Goal: Information Seeking & Learning: Check status

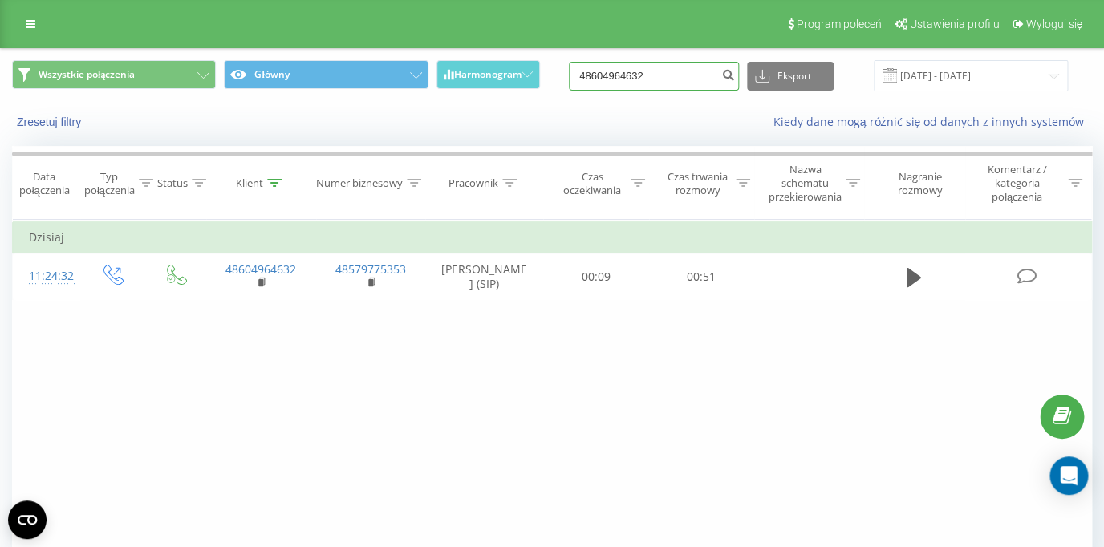
drag, startPoint x: 683, startPoint y: 74, endPoint x: 574, endPoint y: 68, distance: 110.0
click at [574, 68] on input "48604964632" at bounding box center [654, 76] width 170 height 29
paste input "48784649057"
type input "48784649057"
click at [732, 78] on icon "submit" at bounding box center [728, 73] width 14 height 10
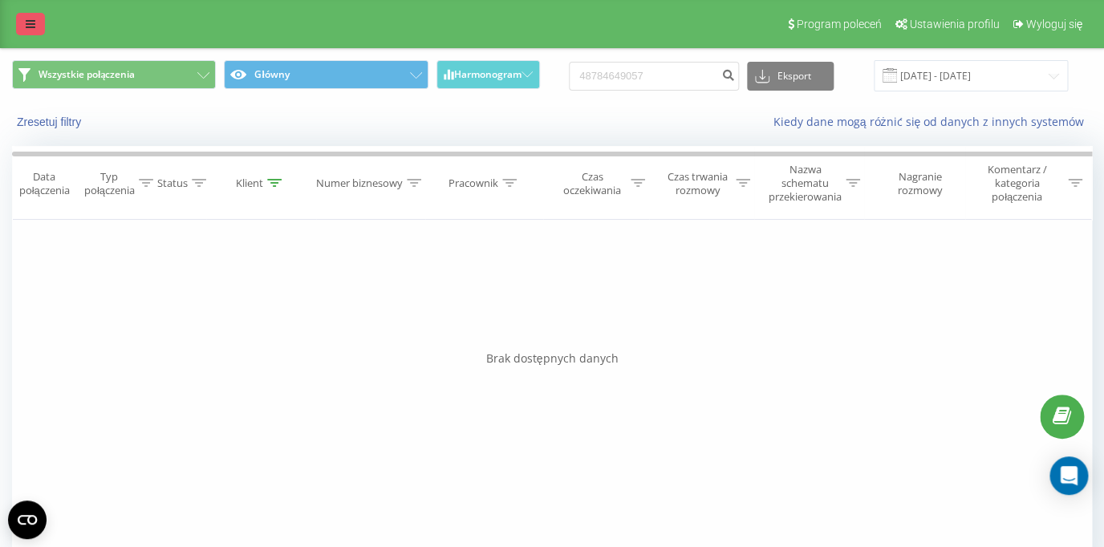
click at [28, 32] on link at bounding box center [30, 24] width 29 height 22
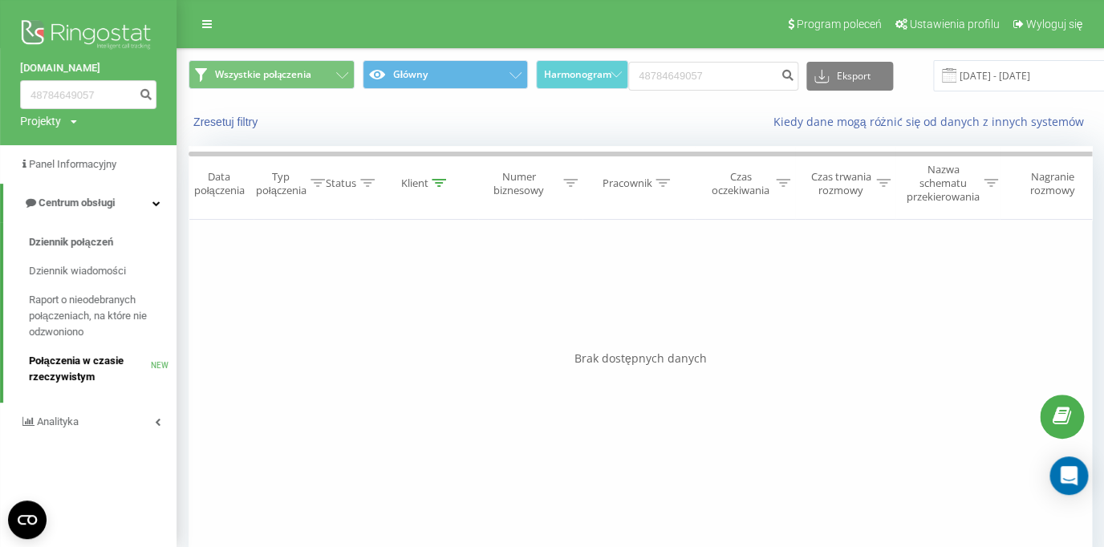
click at [76, 367] on span "Połączenia w czasie rzeczywistym" at bounding box center [90, 369] width 122 height 32
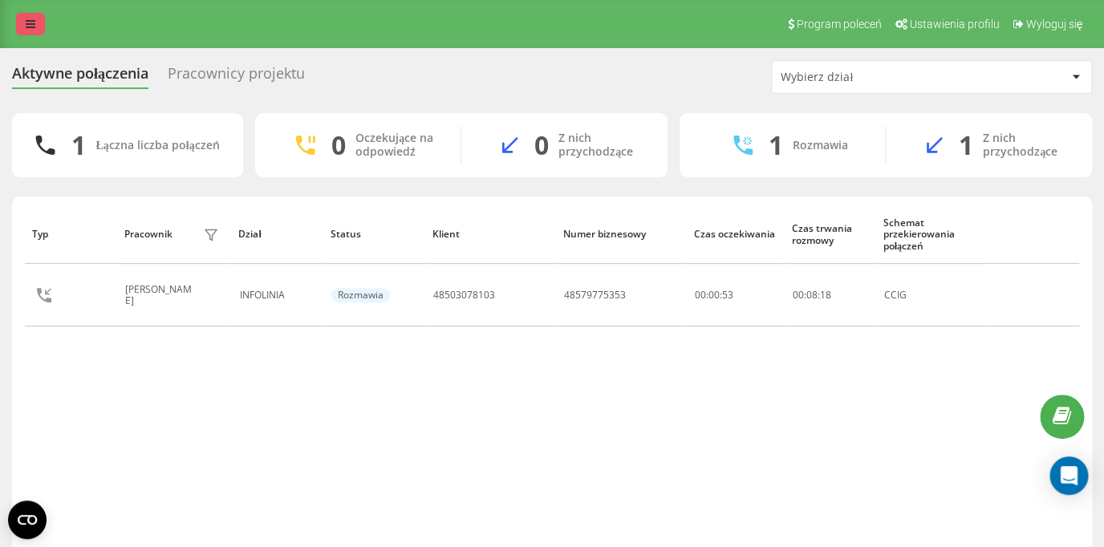
click at [31, 29] on icon at bounding box center [31, 23] width 10 height 11
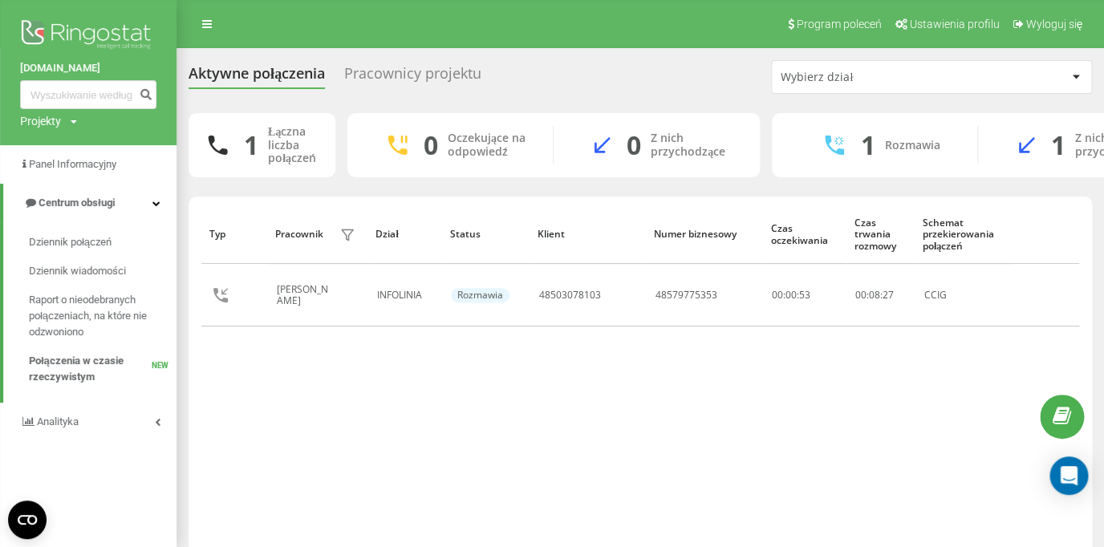
click at [444, 72] on div "Pracownicy projektu" at bounding box center [412, 77] width 137 height 25
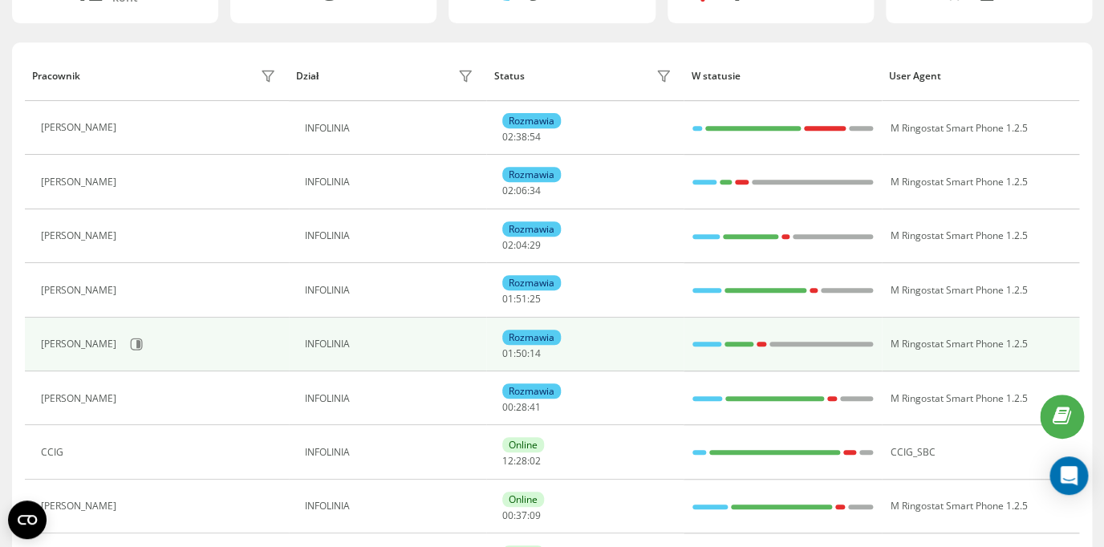
scroll to position [128, 0]
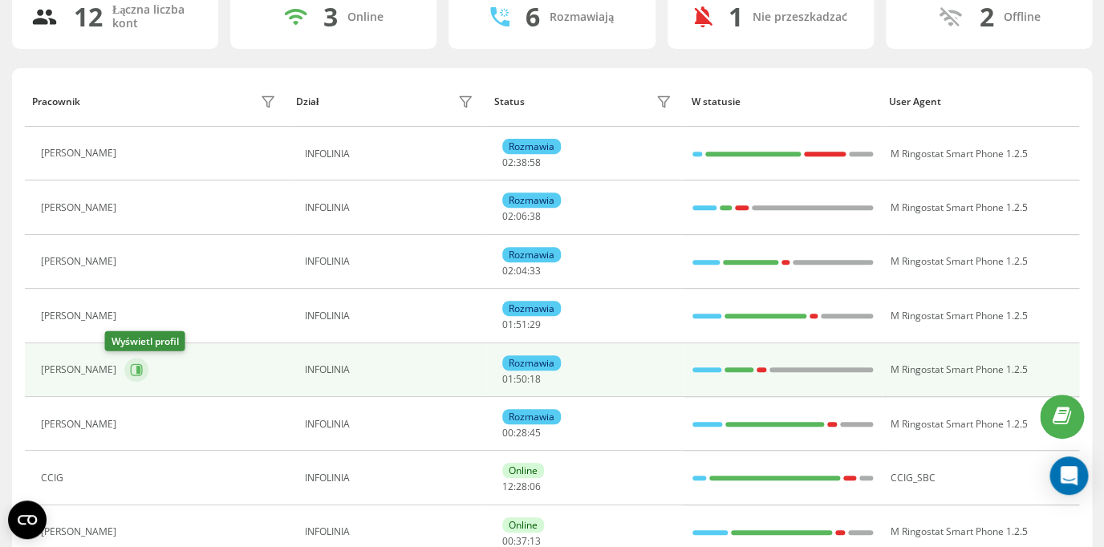
click at [130, 373] on icon at bounding box center [136, 369] width 13 height 13
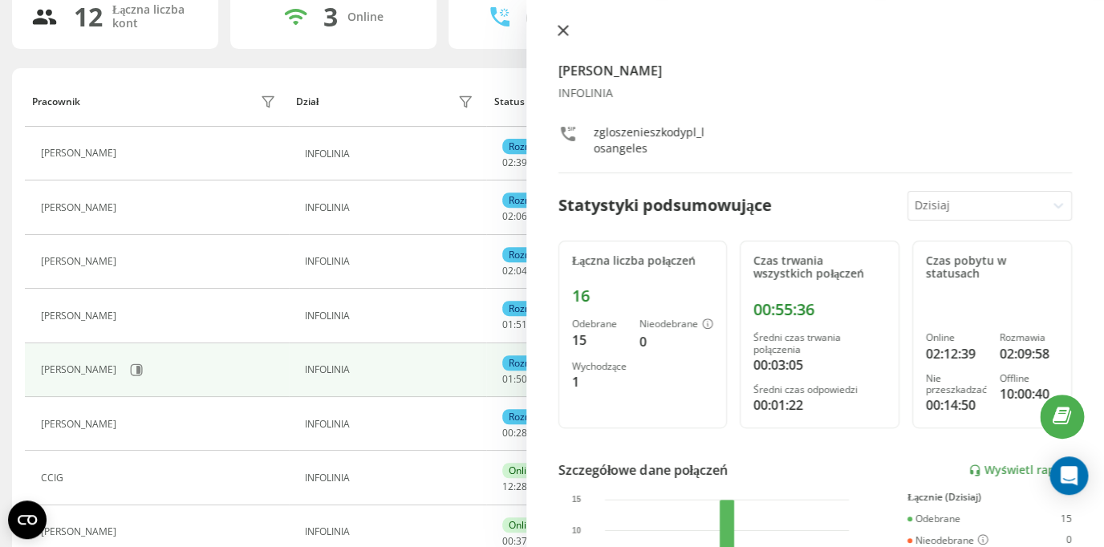
click at [561, 34] on icon at bounding box center [563, 30] width 11 height 11
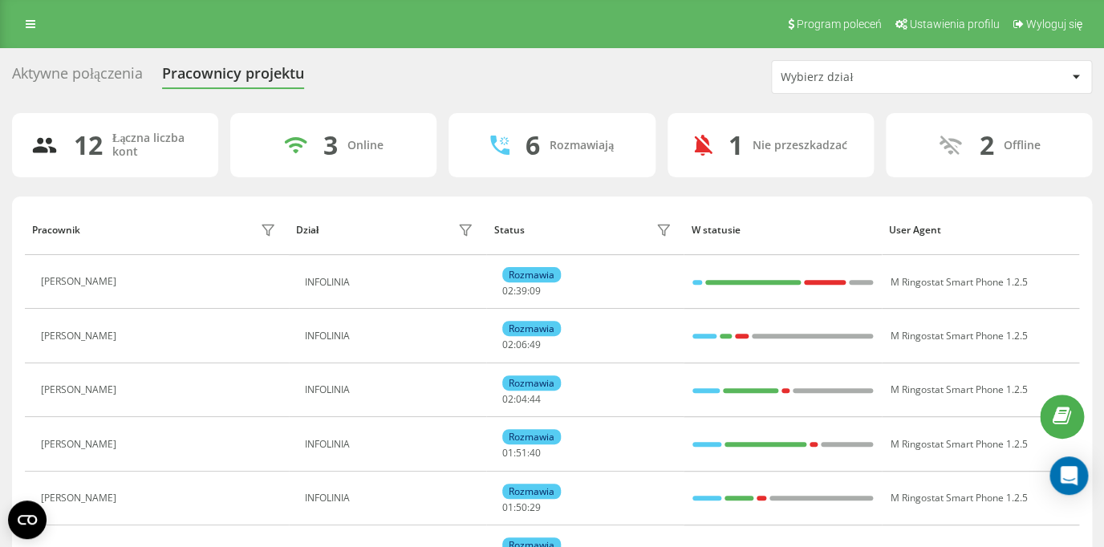
click at [79, 81] on div "Aktywne połączenia" at bounding box center [77, 77] width 131 height 25
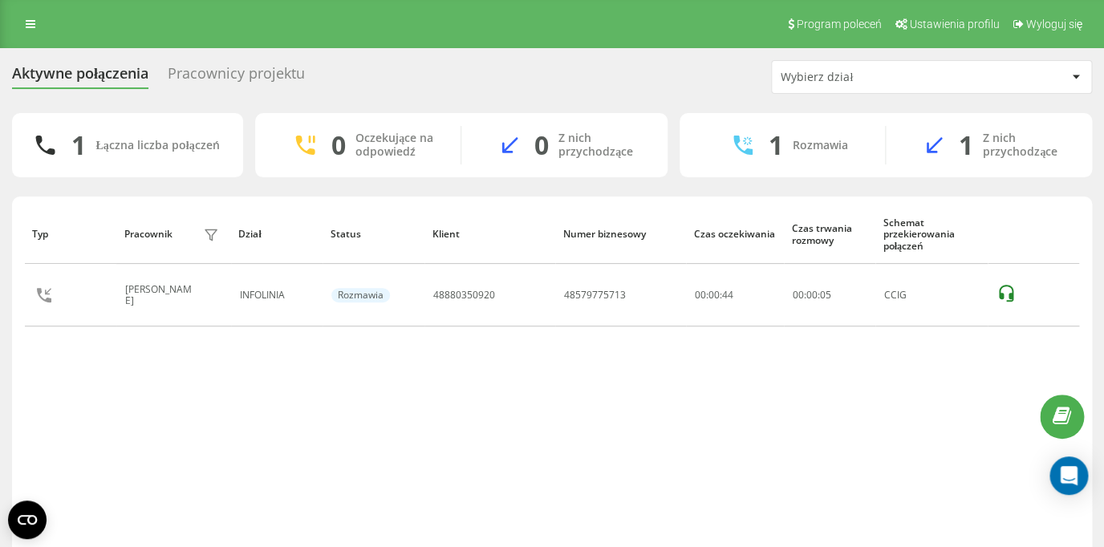
click at [209, 75] on div "Pracownicy projektu" at bounding box center [236, 77] width 137 height 25
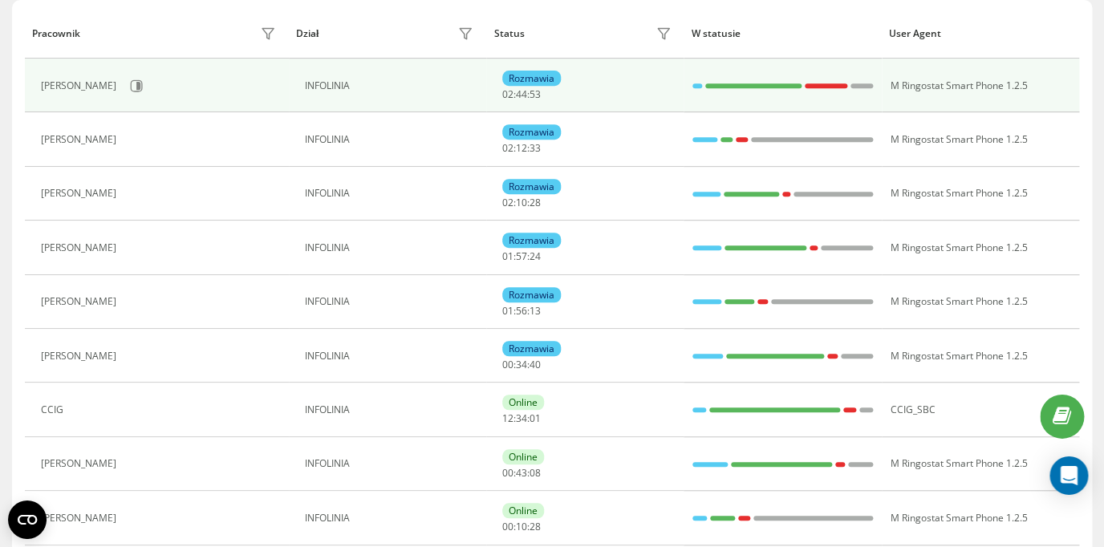
scroll to position [205, 0]
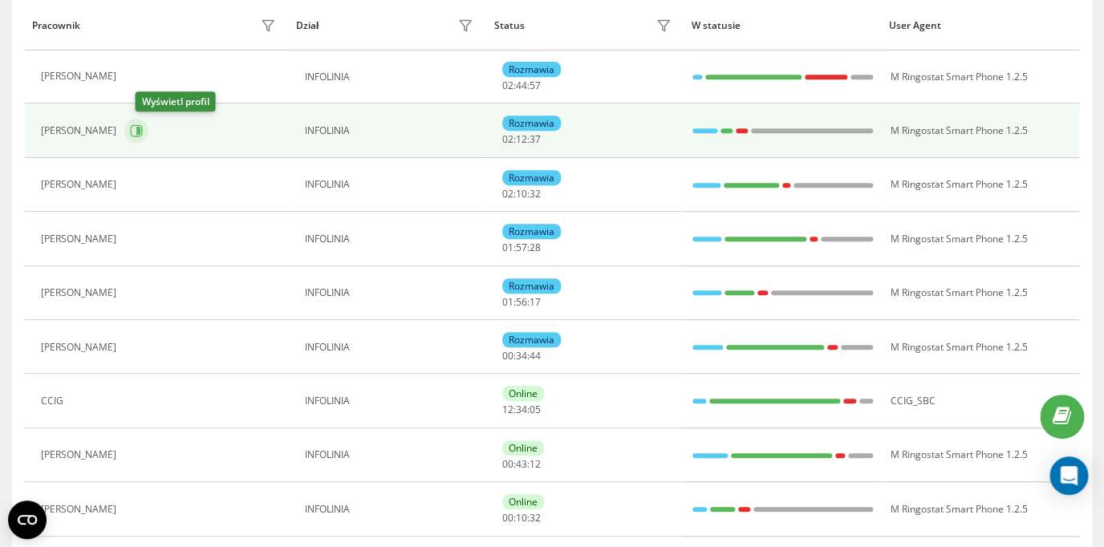
click at [143, 129] on icon at bounding box center [136, 130] width 13 height 13
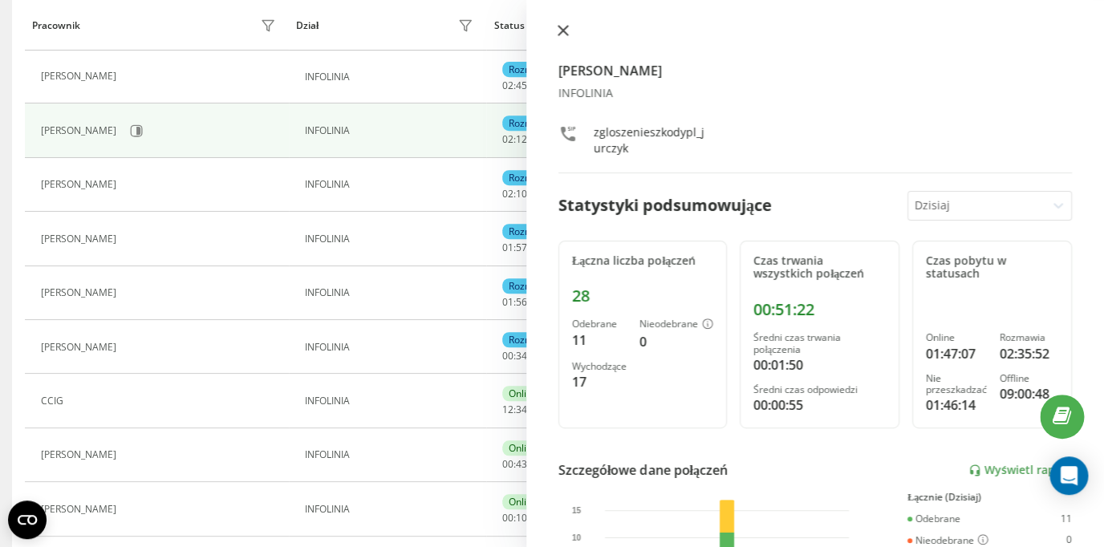
click at [560, 32] on icon at bounding box center [563, 31] width 10 height 10
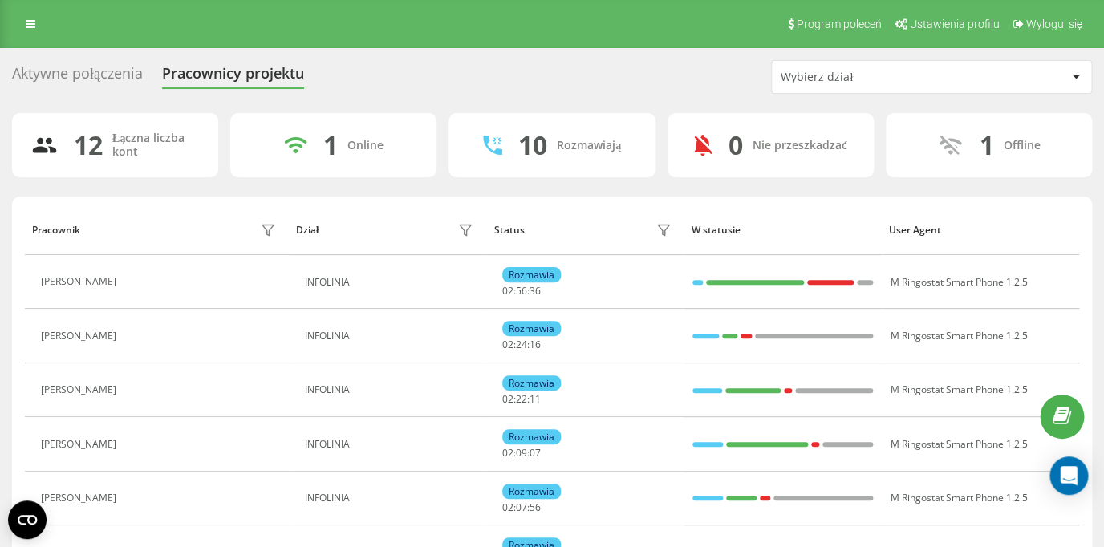
click at [101, 77] on div "Aktywne połączenia" at bounding box center [77, 77] width 131 height 25
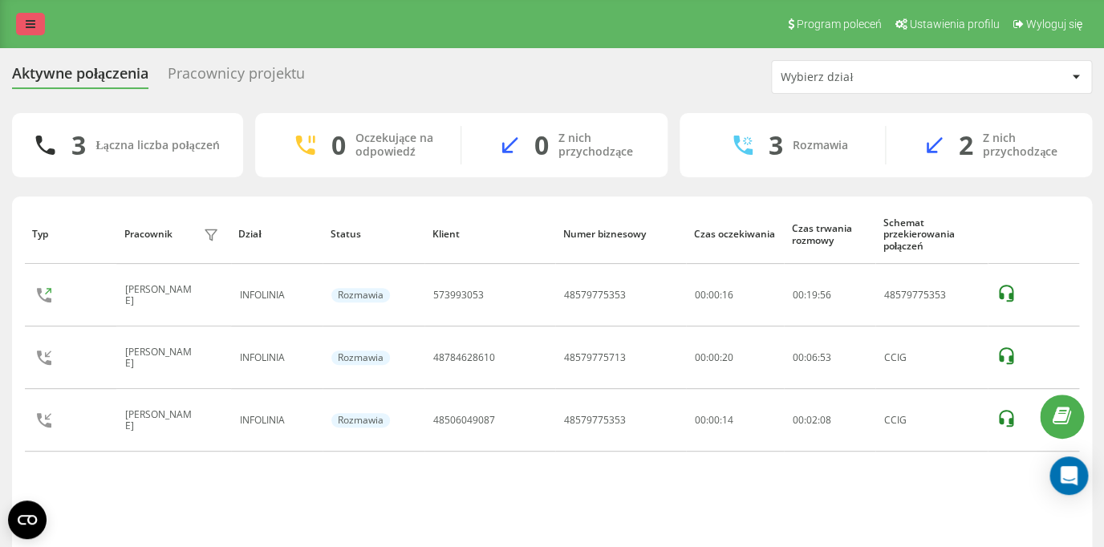
click at [26, 26] on icon at bounding box center [31, 23] width 10 height 11
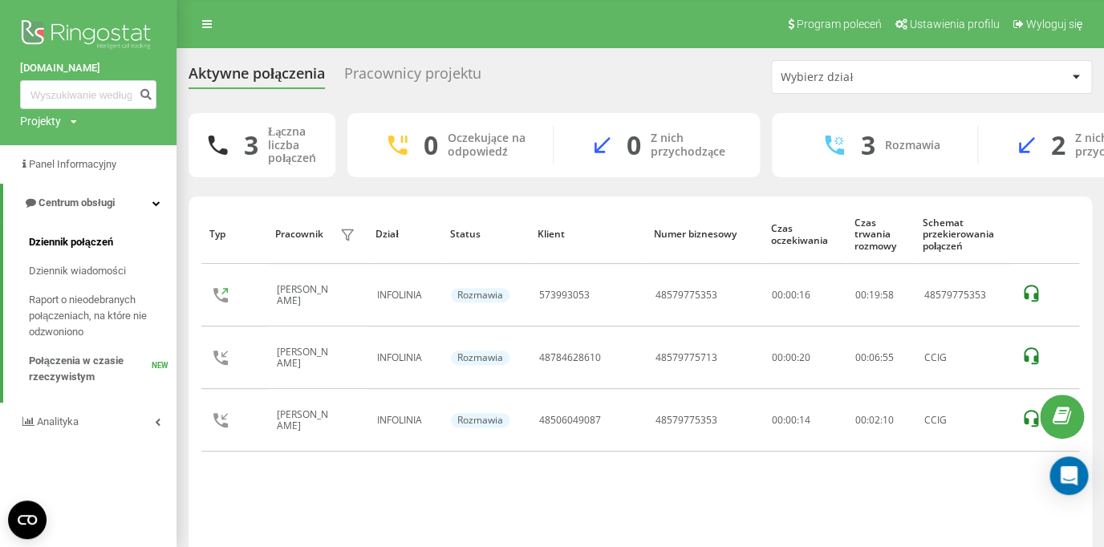
click at [87, 241] on span "Dziennik połączeń" at bounding box center [71, 242] width 84 height 16
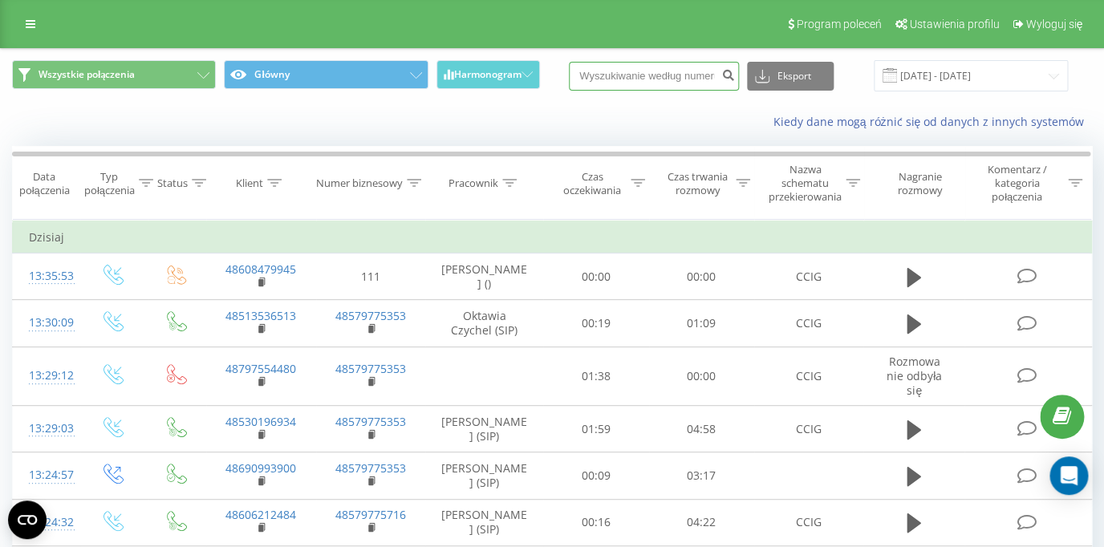
click at [653, 75] on input at bounding box center [654, 76] width 170 height 29
paste input "48506049087"
type input "48506049087"
click at [735, 78] on icon "submit" at bounding box center [728, 73] width 14 height 10
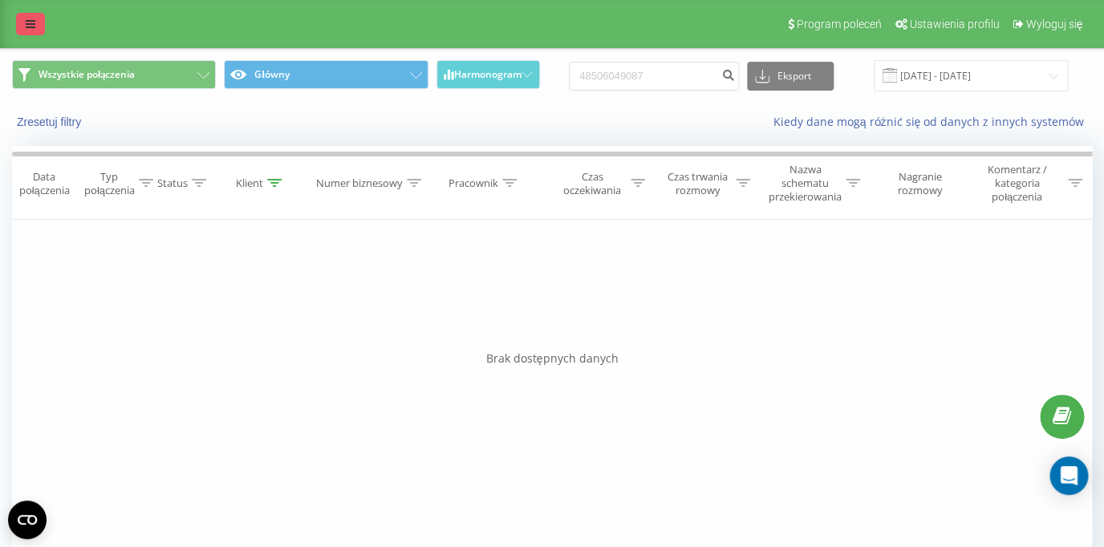
click at [22, 34] on link at bounding box center [30, 24] width 29 height 22
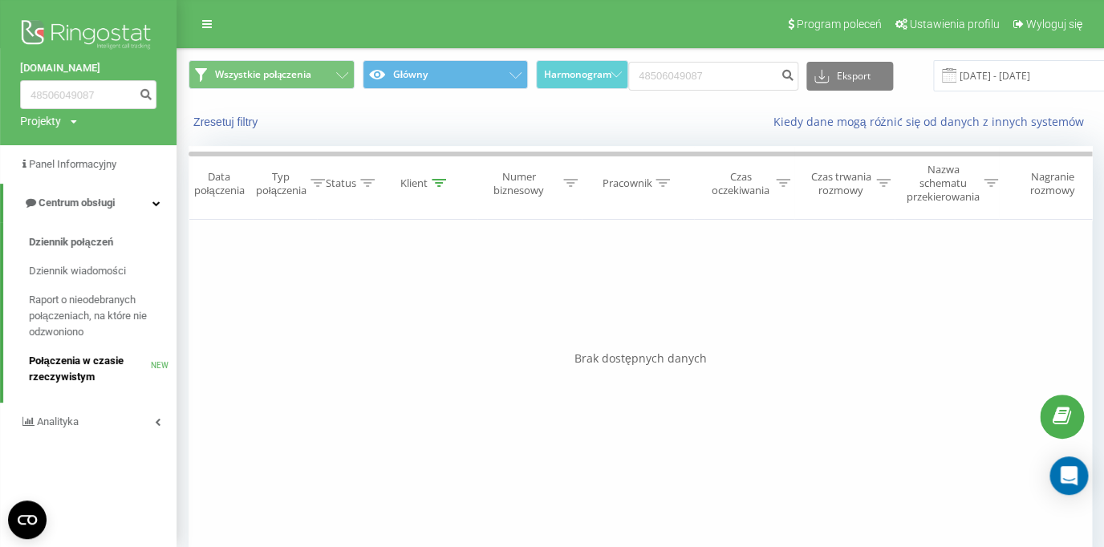
click at [67, 356] on span "Połączenia w czasie rzeczywistym" at bounding box center [90, 369] width 122 height 32
click at [71, 371] on span "Połączenia w czasie rzeczywistym" at bounding box center [90, 369] width 122 height 32
click at [55, 354] on link "Połączenia w czasie rzeczywistym NEW" at bounding box center [103, 369] width 148 height 45
click at [107, 359] on span "Połączenia w czasie rzeczywistym" at bounding box center [90, 369] width 122 height 32
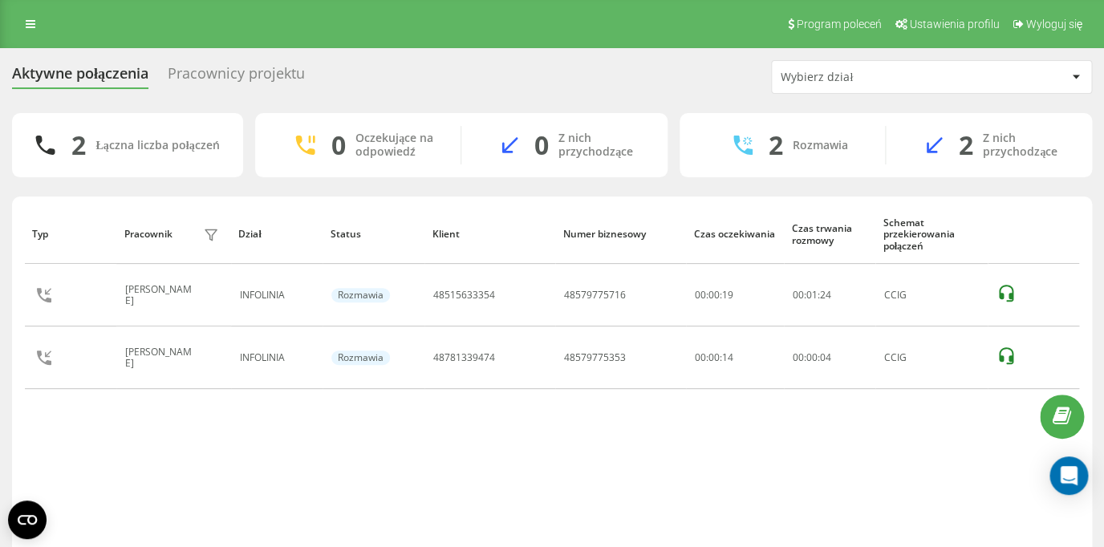
click at [264, 78] on div "Pracownicy projektu" at bounding box center [236, 77] width 137 height 25
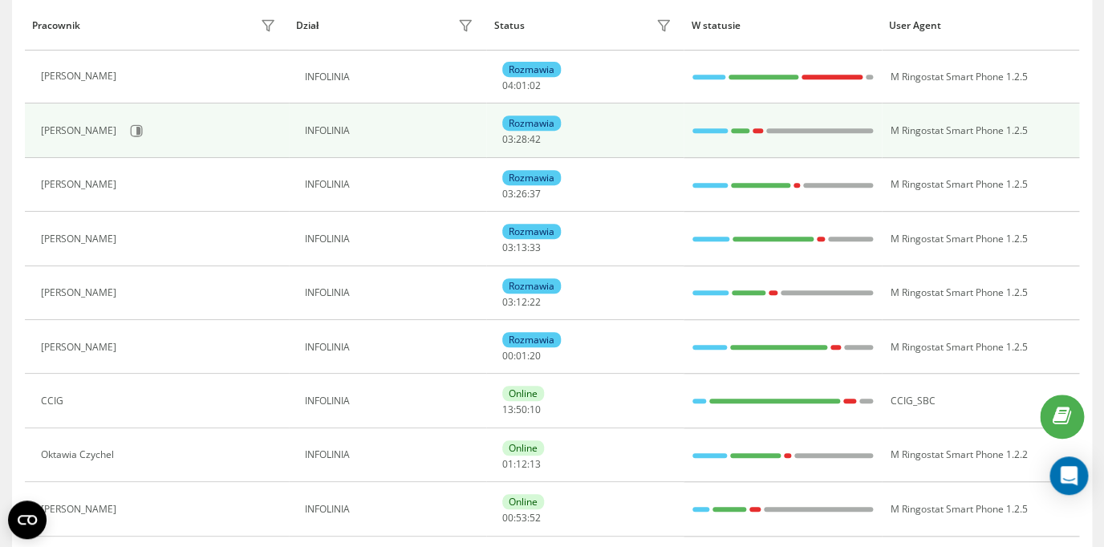
scroll to position [154, 0]
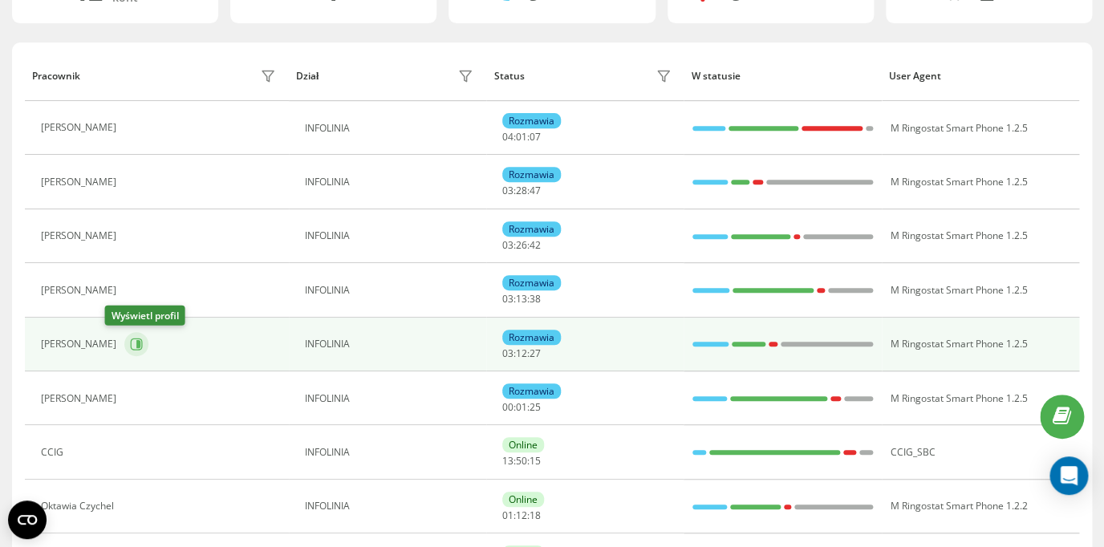
click at [130, 346] on icon at bounding box center [136, 344] width 13 height 13
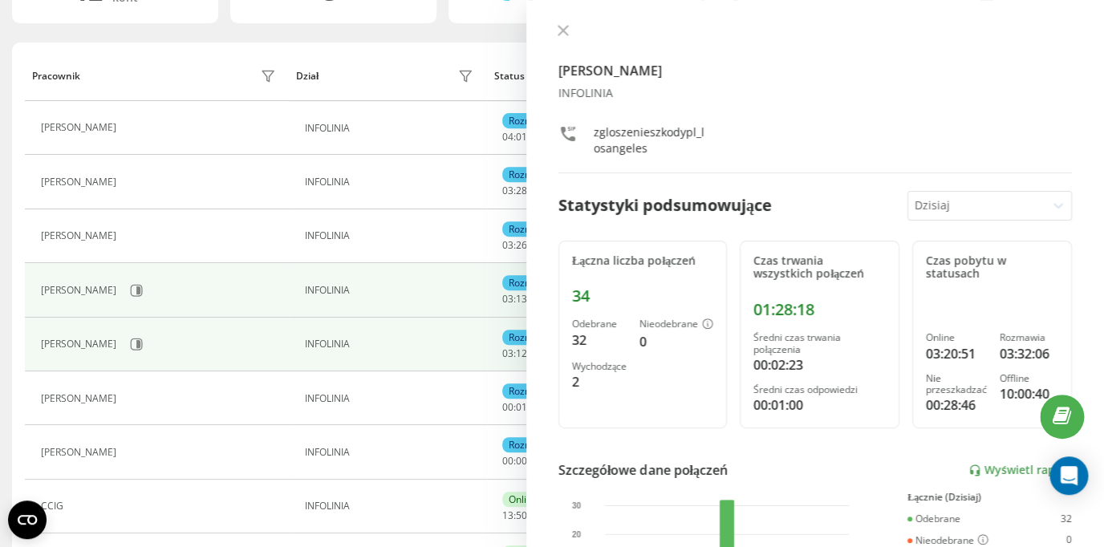
click at [248, 298] on div "[PERSON_NAME]" at bounding box center [160, 290] width 239 height 27
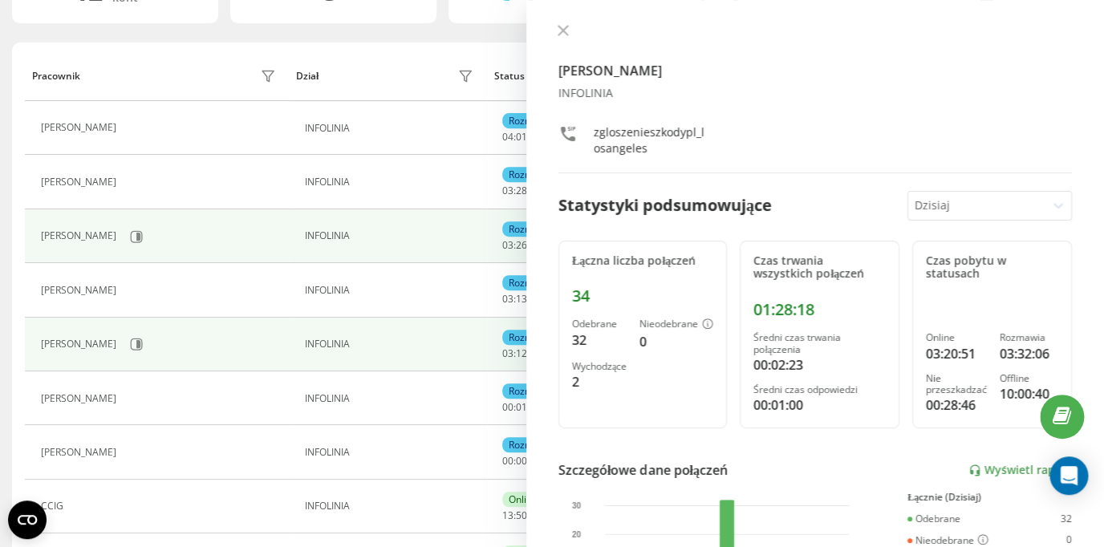
click at [282, 249] on td "Beata Słowik" at bounding box center [157, 236] width 264 height 54
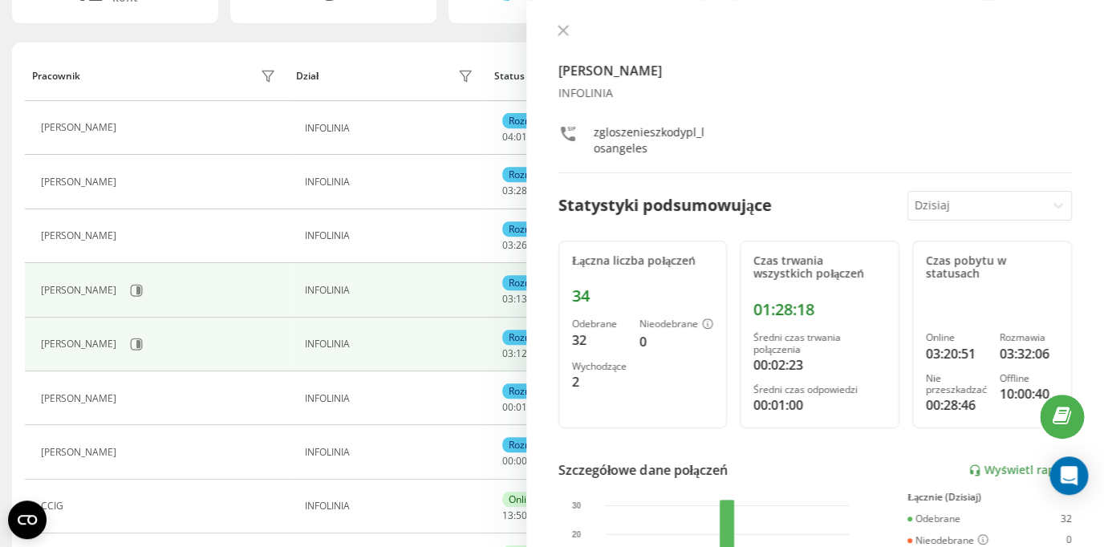
click at [203, 302] on div "Paula Chmielnicka" at bounding box center [160, 290] width 239 height 27
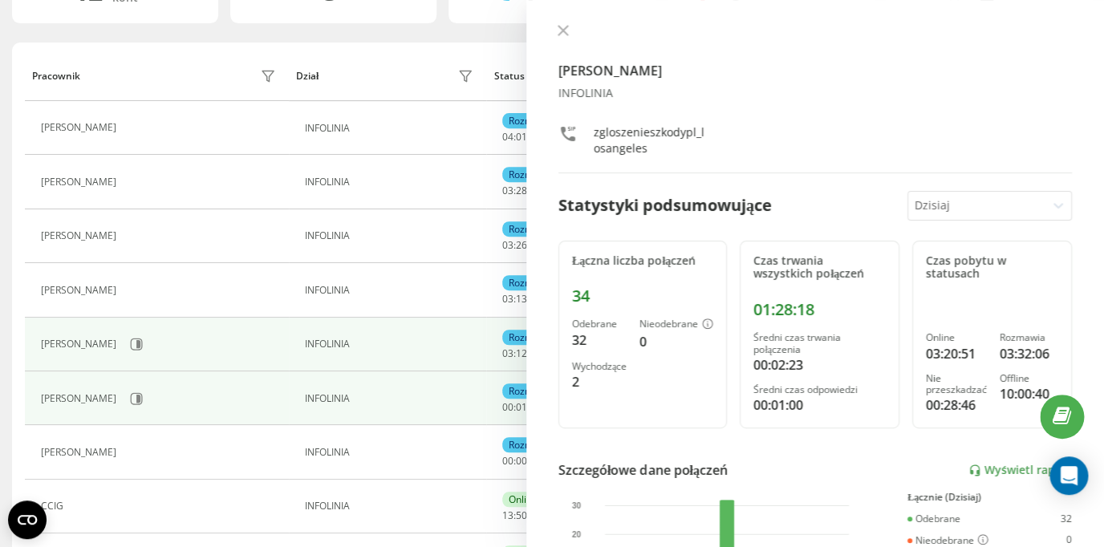
click at [189, 405] on div "Karolina Skalska" at bounding box center [160, 398] width 239 height 27
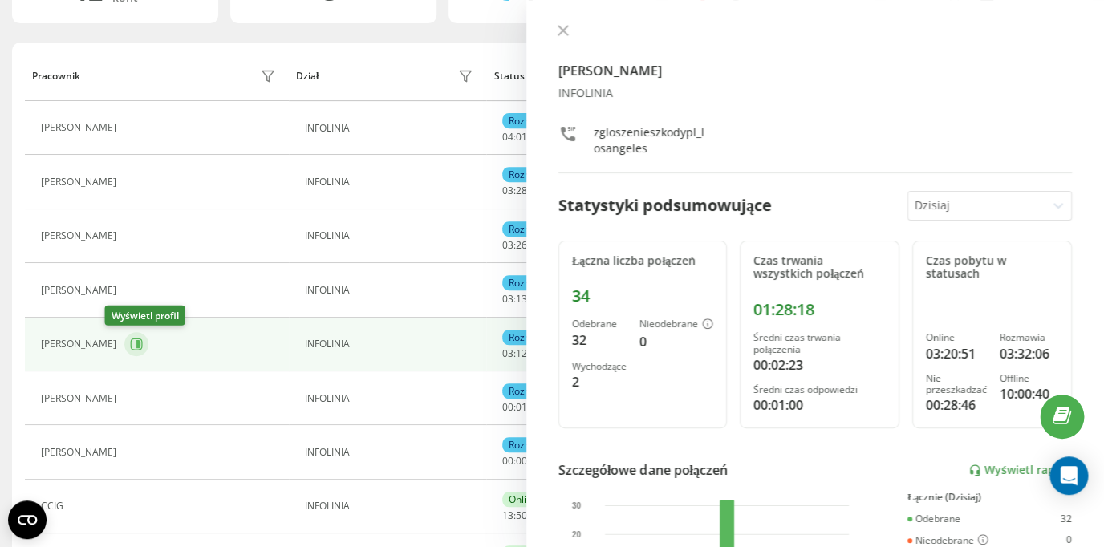
click at [130, 345] on icon at bounding box center [136, 344] width 13 height 13
click at [562, 31] on icon at bounding box center [563, 31] width 10 height 10
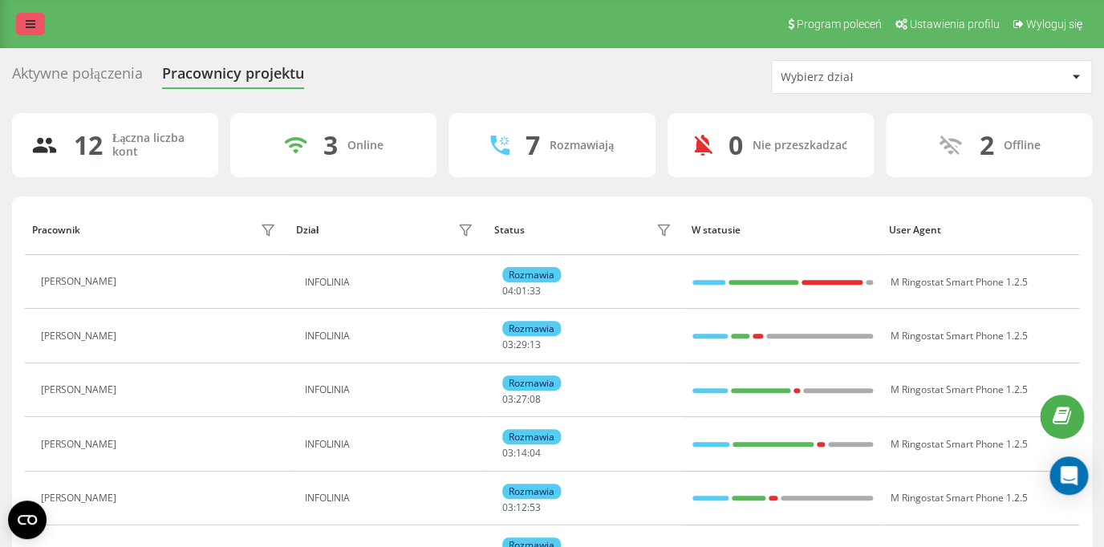
click at [22, 25] on link at bounding box center [30, 24] width 29 height 22
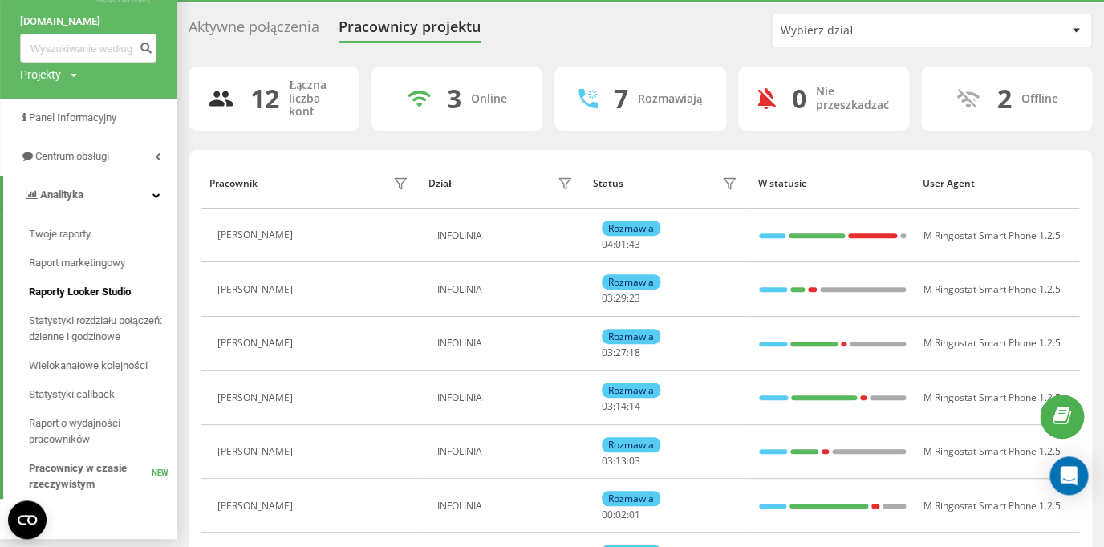
scroll to position [13, 0]
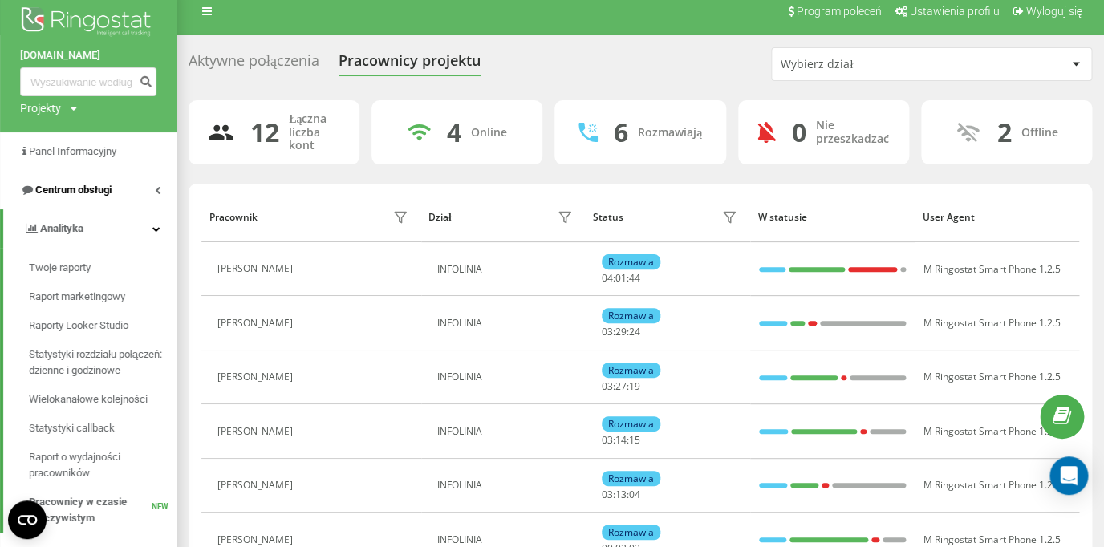
click at [159, 189] on icon at bounding box center [158, 190] width 6 height 8
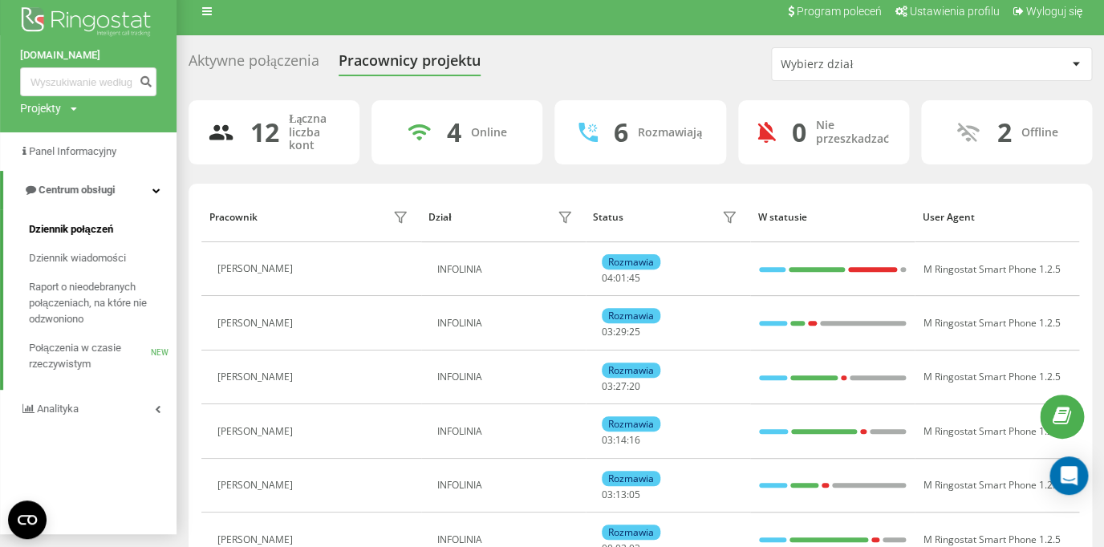
click at [102, 229] on span "Dziennik połączeń" at bounding box center [71, 229] width 84 height 16
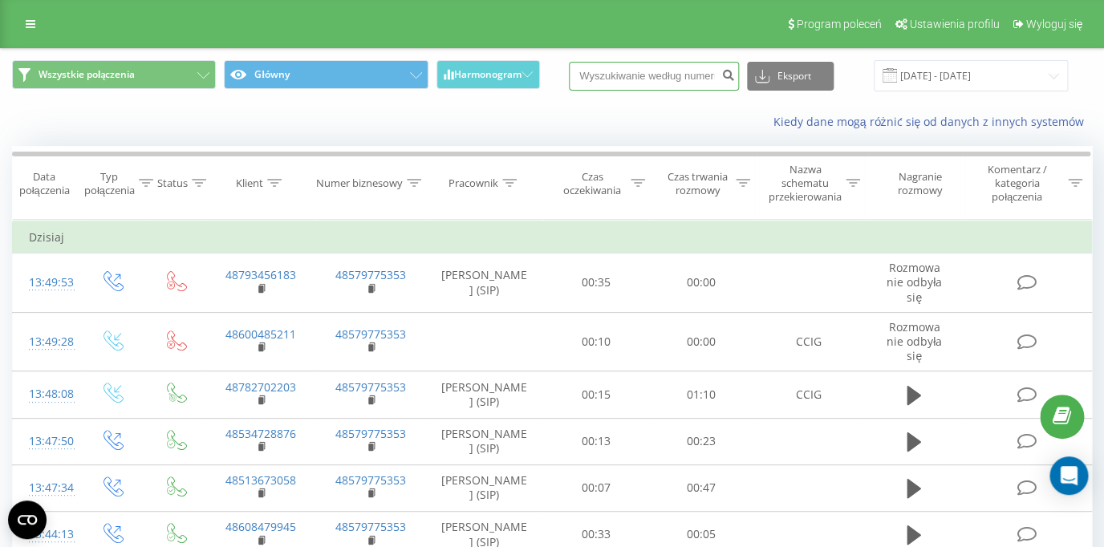
click at [617, 78] on input at bounding box center [654, 76] width 170 height 29
paste input "48781339474"
type input "48781339474"
click at [735, 74] on icon "submit" at bounding box center [728, 73] width 14 height 10
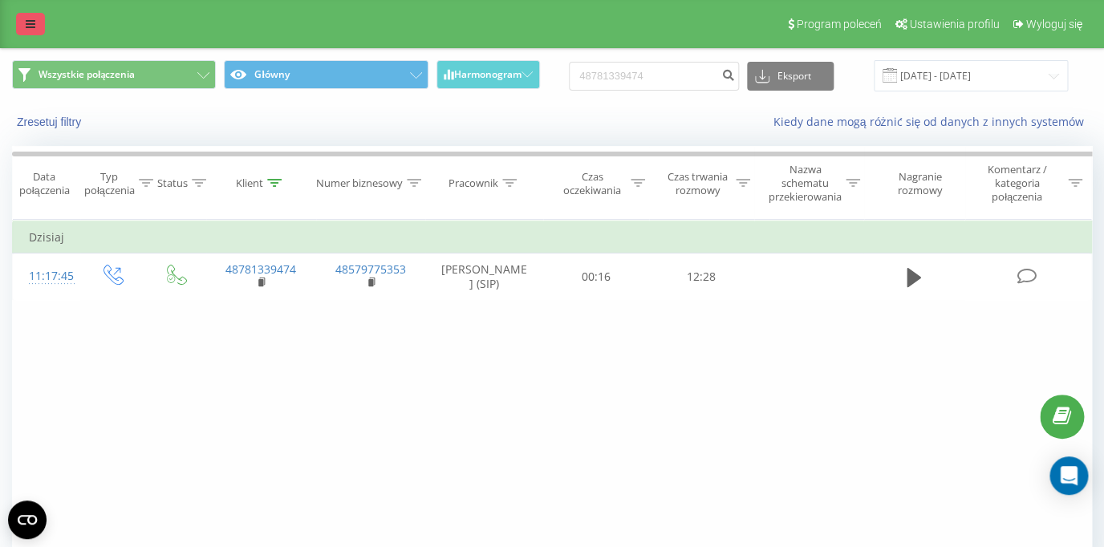
click at [34, 28] on icon at bounding box center [31, 23] width 10 height 11
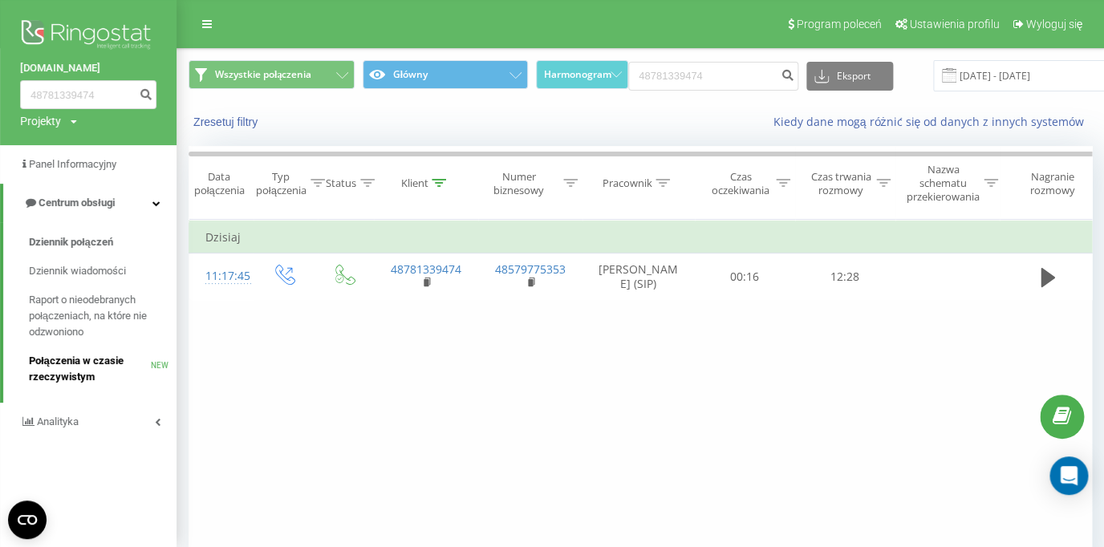
click at [88, 359] on span "Połączenia w czasie rzeczywistym" at bounding box center [90, 369] width 122 height 32
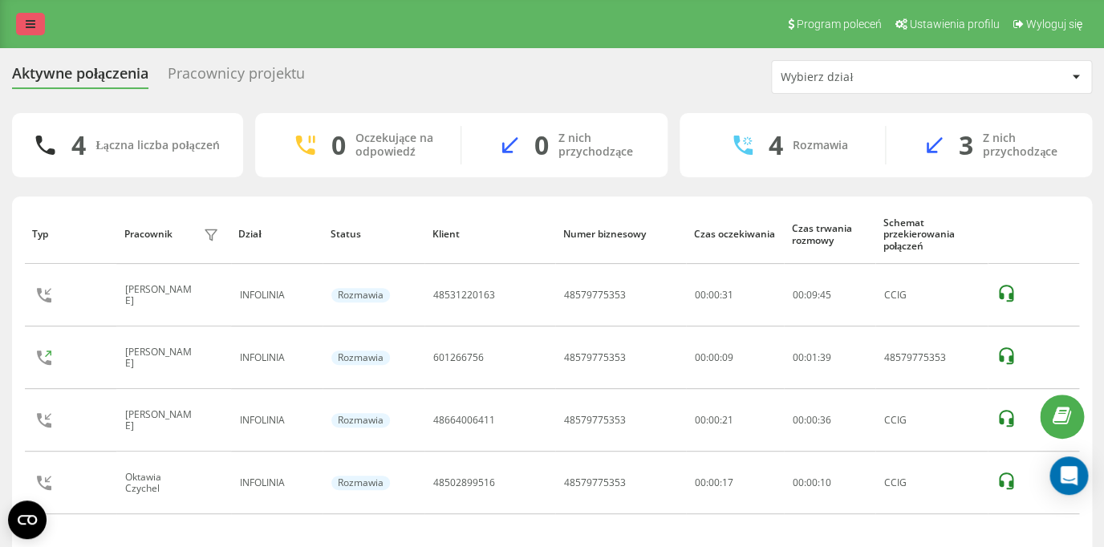
click at [41, 27] on link at bounding box center [30, 24] width 29 height 22
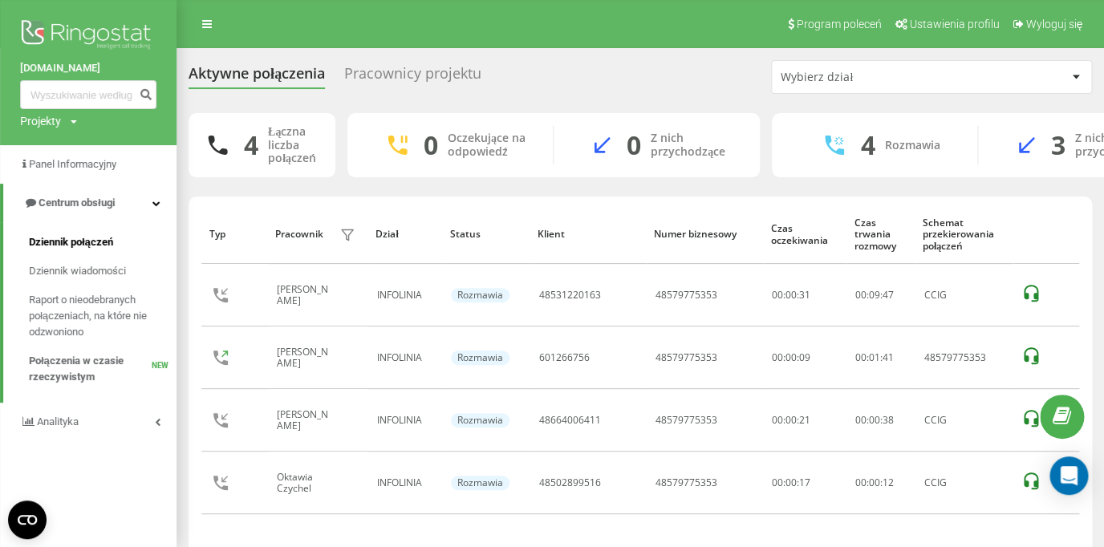
click at [102, 237] on span "Dziennik połączeń" at bounding box center [71, 242] width 84 height 16
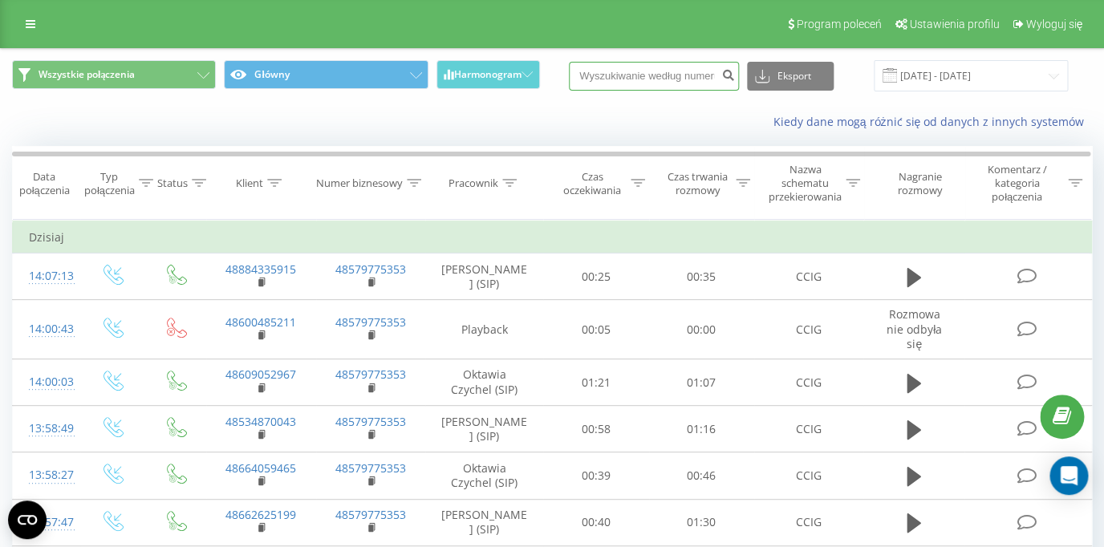
click at [647, 81] on input at bounding box center [654, 76] width 170 height 29
paste input "48664006411"
type input "48664006411"
click at [735, 78] on icon "submit" at bounding box center [728, 73] width 14 height 10
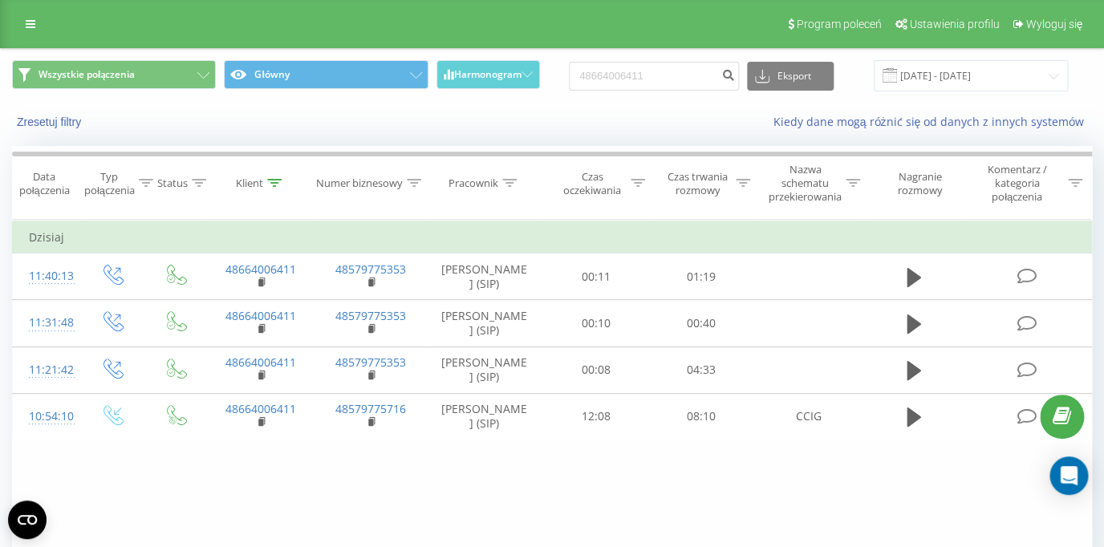
click at [12, 39] on div "Program poleceń Ustawienia profilu Wyloguj się" at bounding box center [552, 24] width 1104 height 48
click at [30, 26] on icon at bounding box center [31, 23] width 10 height 11
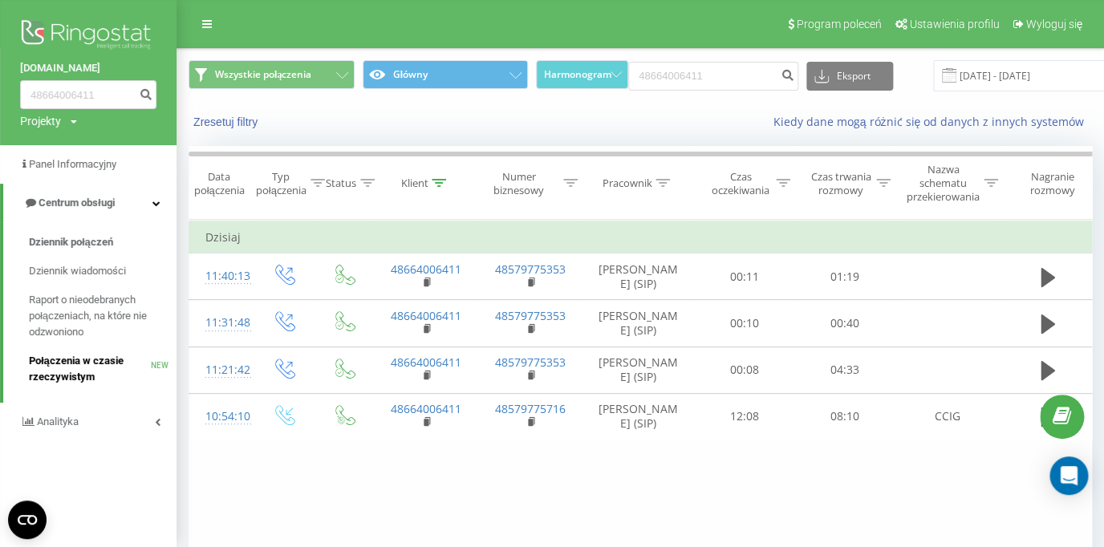
click at [91, 369] on span "Połączenia w czasie rzeczywistym" at bounding box center [90, 369] width 122 height 32
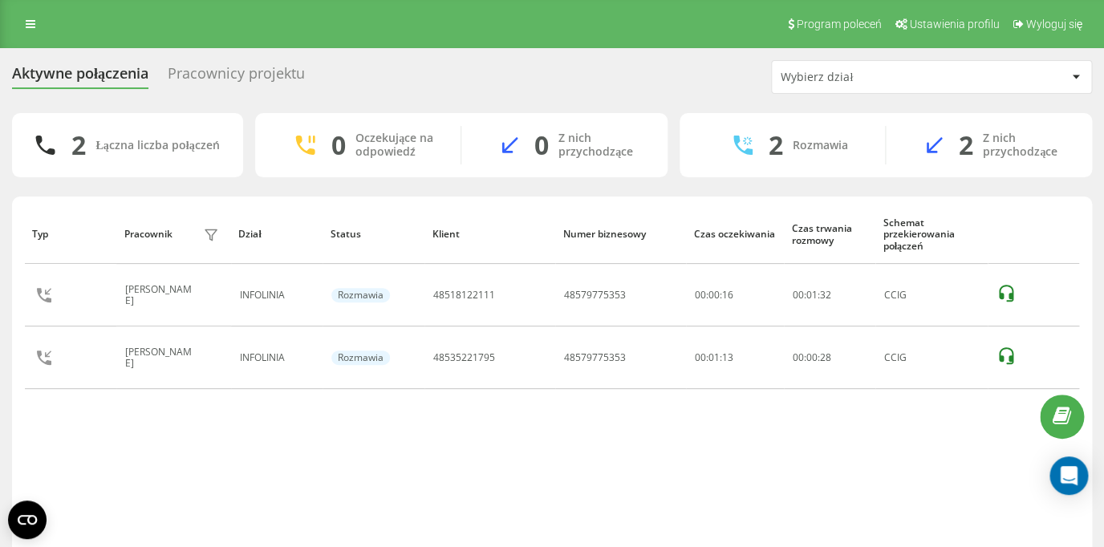
click at [201, 74] on div "Pracownicy projektu" at bounding box center [236, 77] width 137 height 25
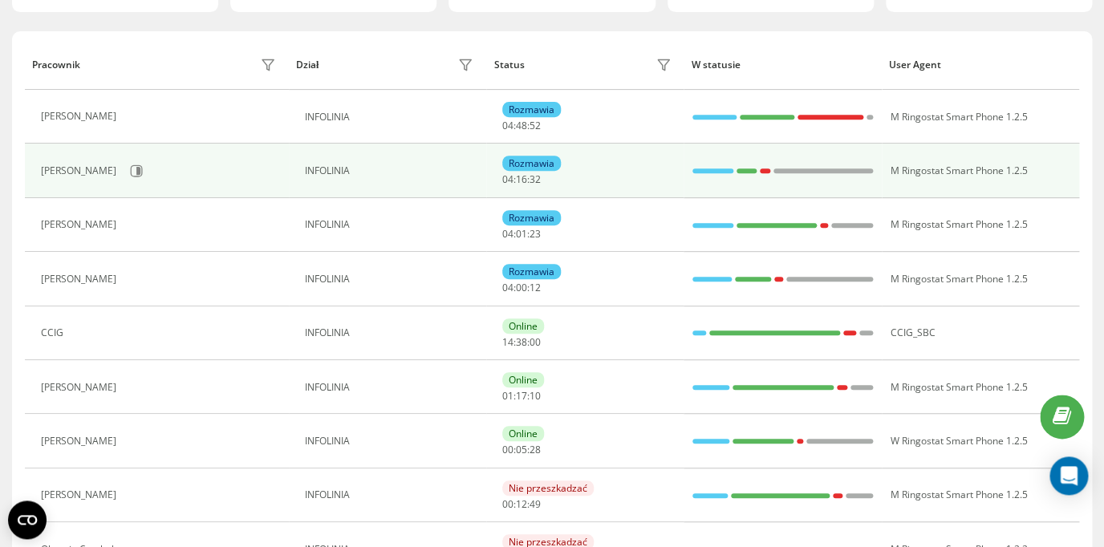
scroll to position [167, 0]
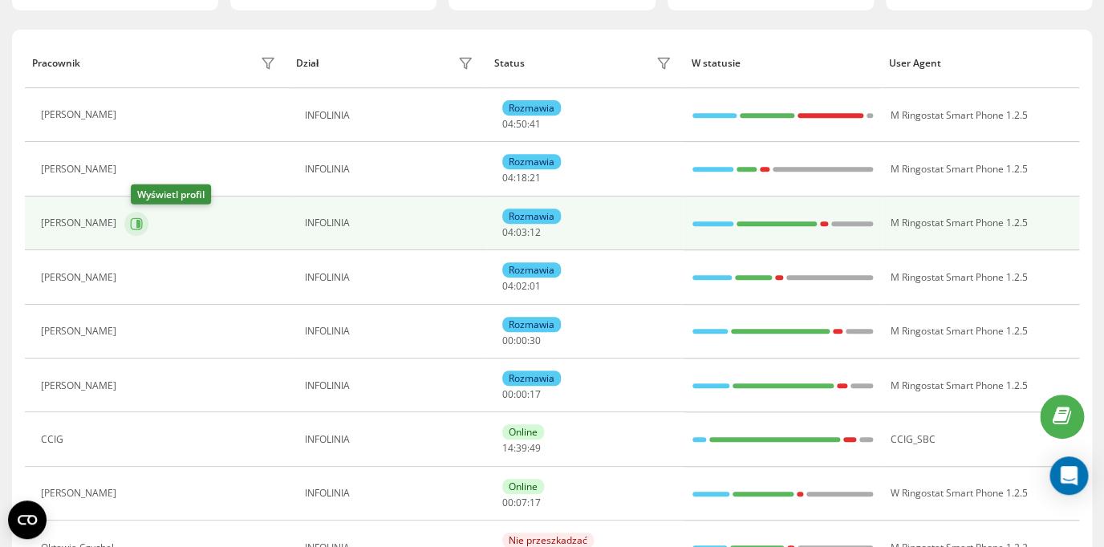
click at [140, 224] on icon at bounding box center [136, 223] width 13 height 13
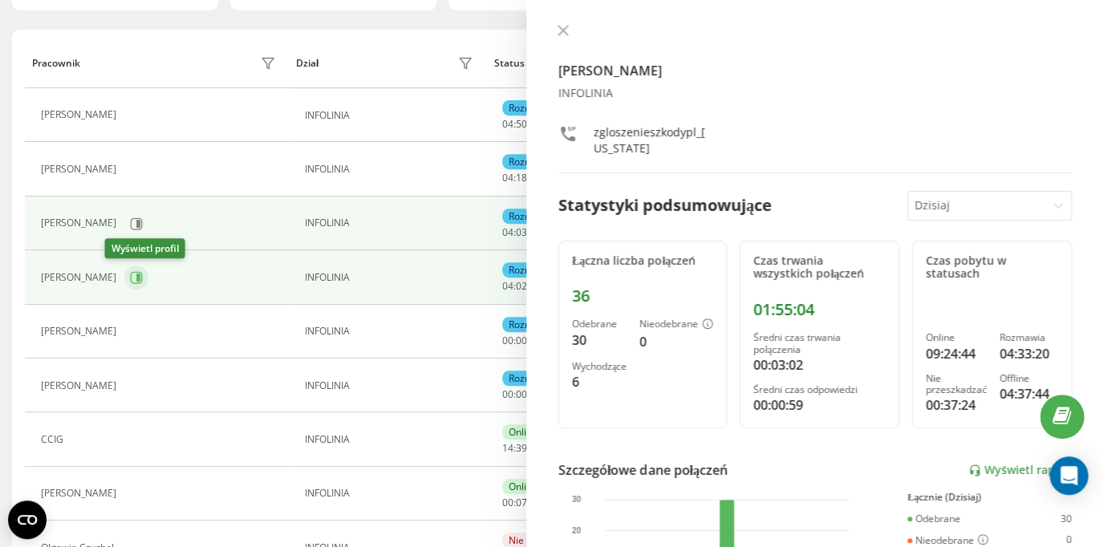
click at [130, 280] on icon at bounding box center [136, 277] width 13 height 13
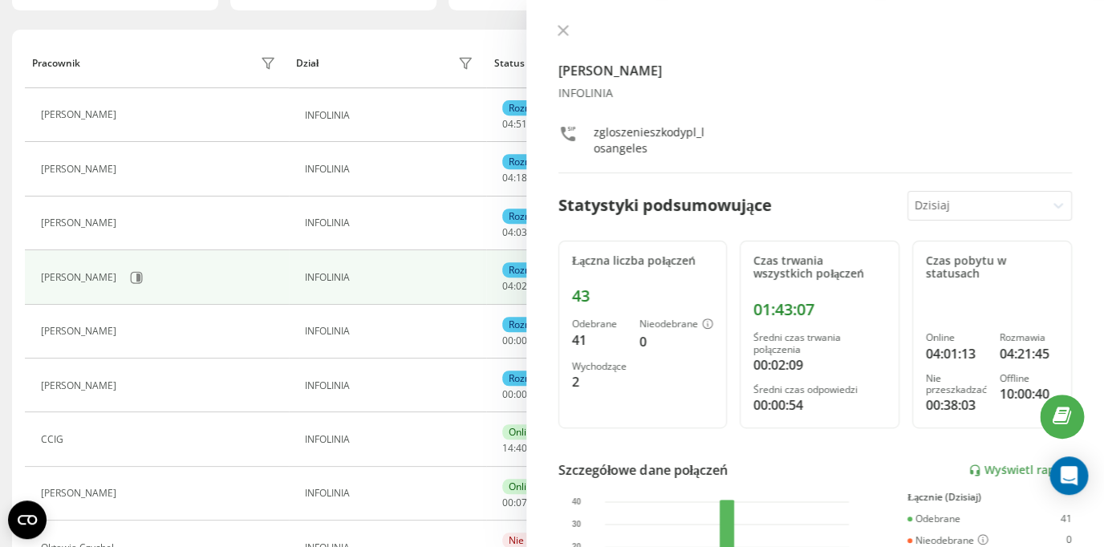
click at [561, 33] on icon at bounding box center [563, 30] width 11 height 11
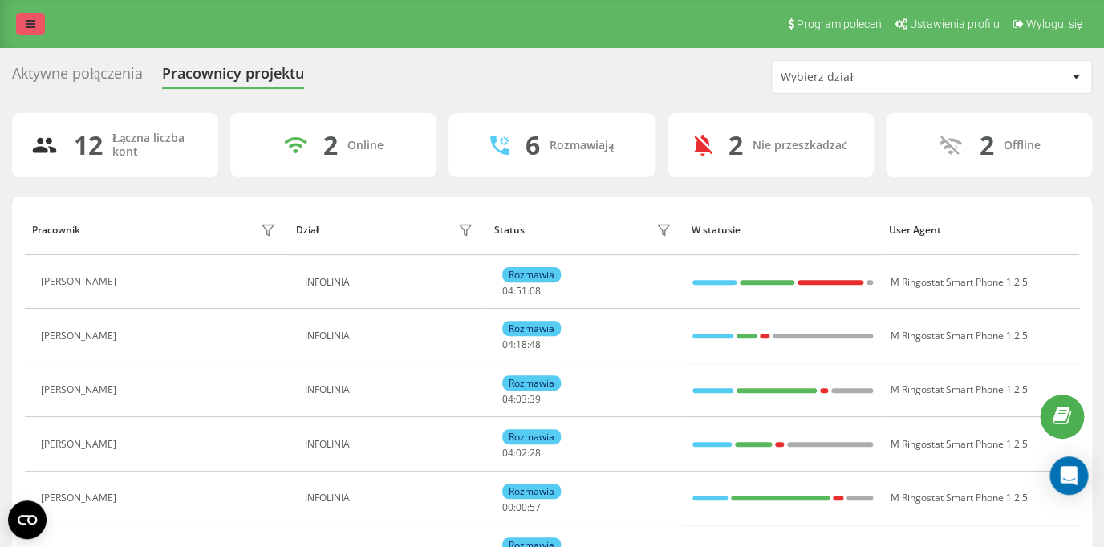
click at [27, 26] on icon at bounding box center [31, 23] width 10 height 11
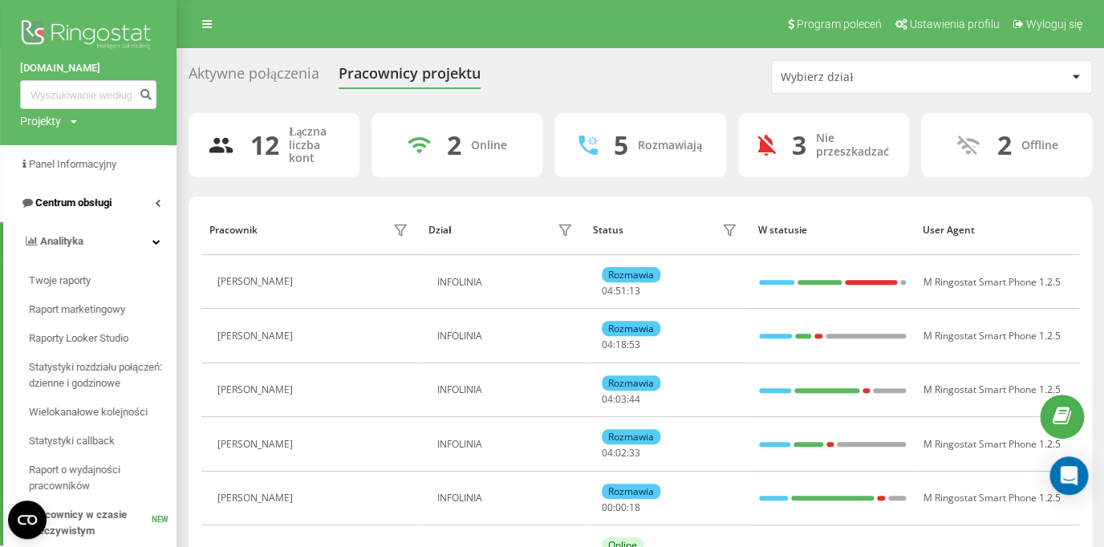
click at [148, 204] on link "Centrum obsługi" at bounding box center [88, 203] width 176 height 39
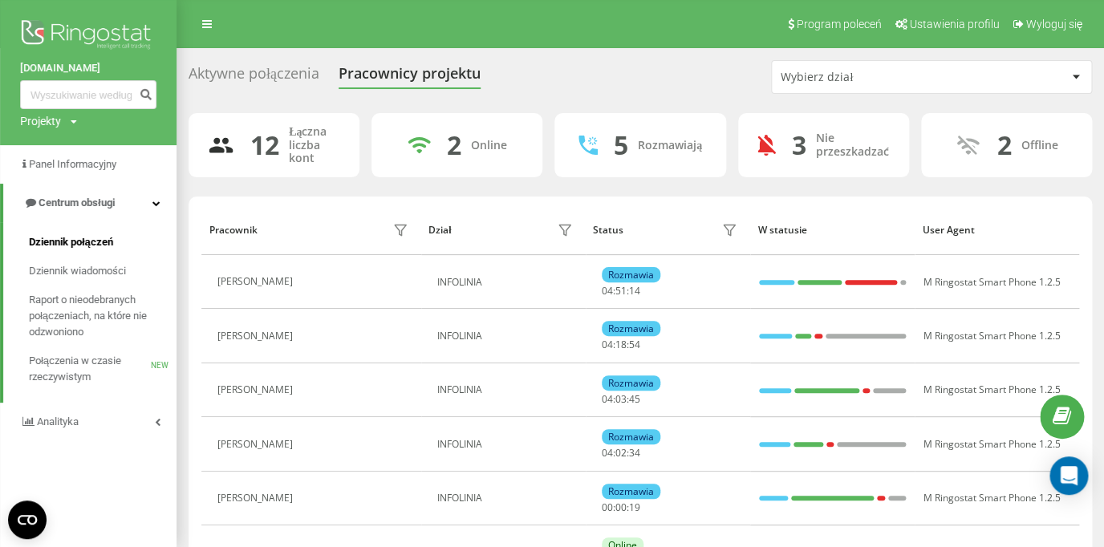
click at [91, 246] on span "Dziennik połączeń" at bounding box center [71, 242] width 84 height 16
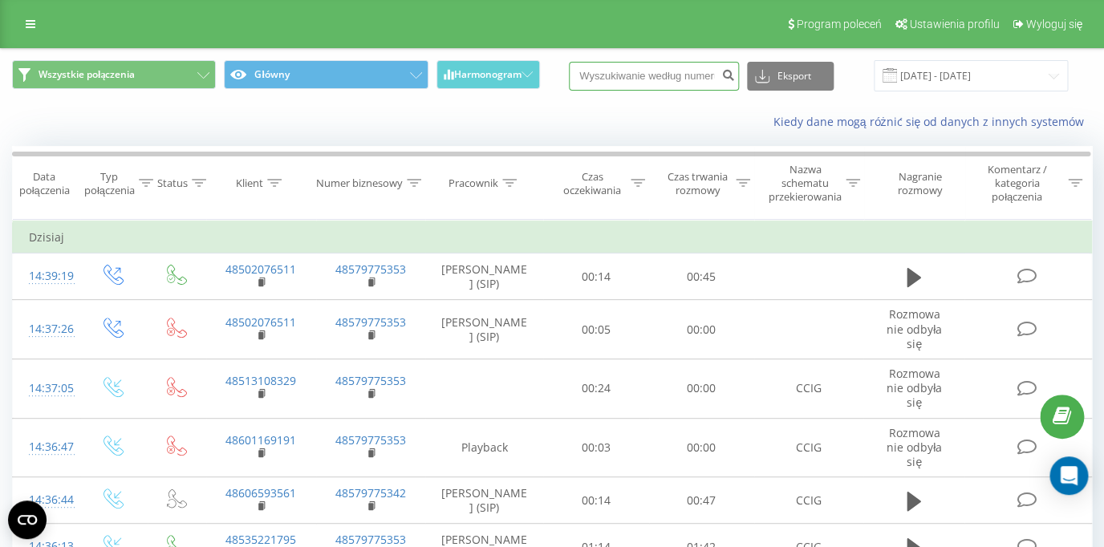
click at [655, 80] on input at bounding box center [654, 76] width 170 height 29
paste input "48533610792"
click at [723, 87] on input "48533610792" at bounding box center [654, 76] width 170 height 29
type input "48533610792"
click at [731, 78] on icon "submit" at bounding box center [728, 73] width 14 height 10
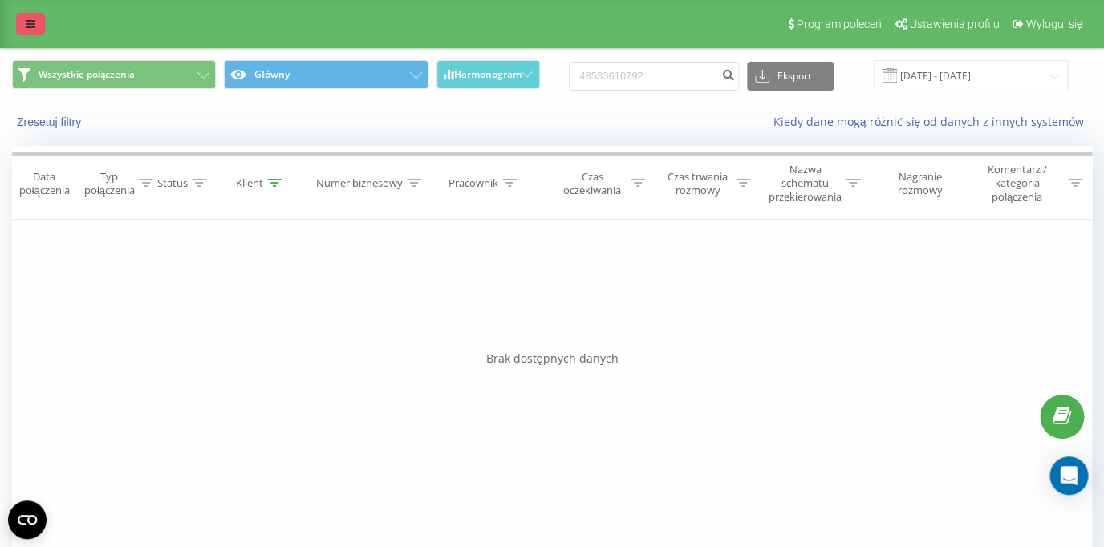
click at [30, 29] on icon at bounding box center [31, 23] width 10 height 11
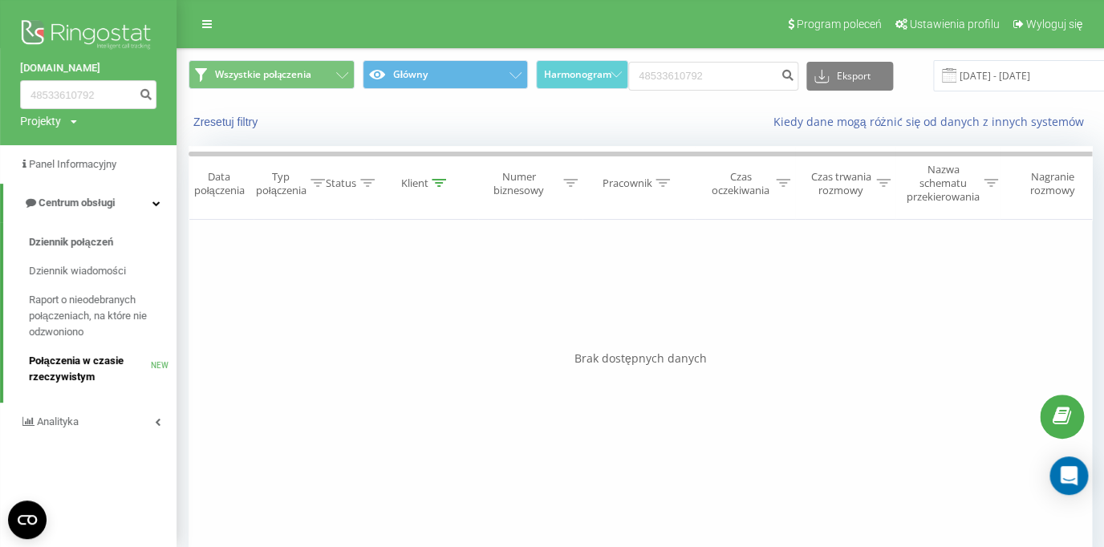
click at [99, 356] on span "Połączenia w czasie rzeczywistym" at bounding box center [90, 369] width 122 height 32
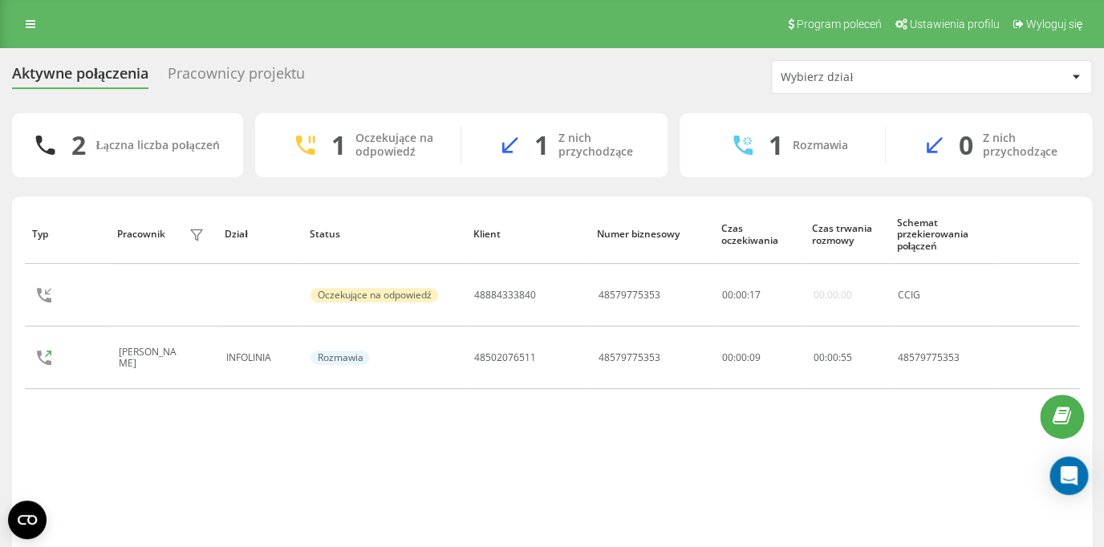
click at [218, 75] on div "Pracownicy projektu" at bounding box center [236, 77] width 137 height 25
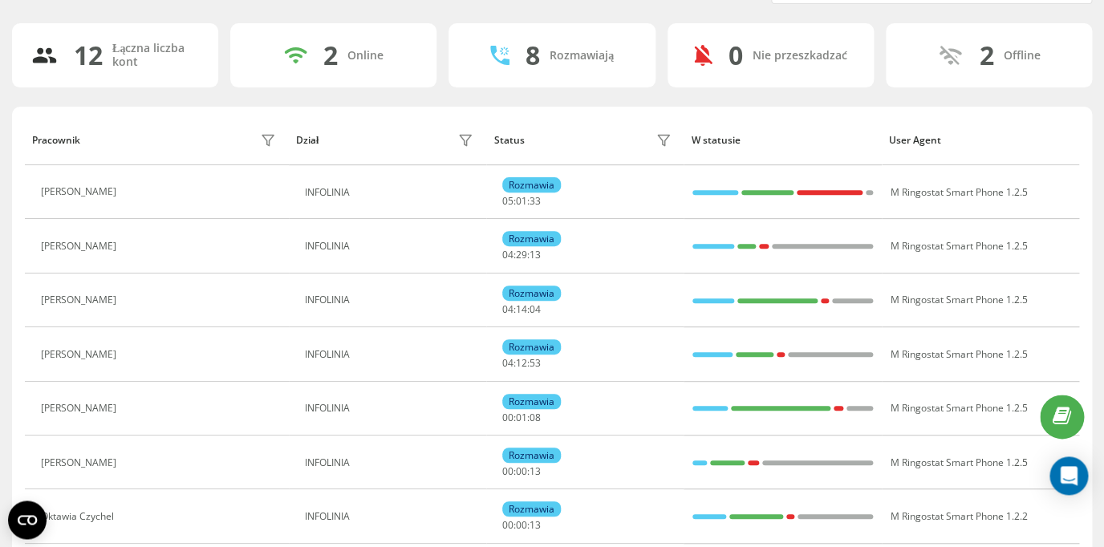
scroll to position [141, 0]
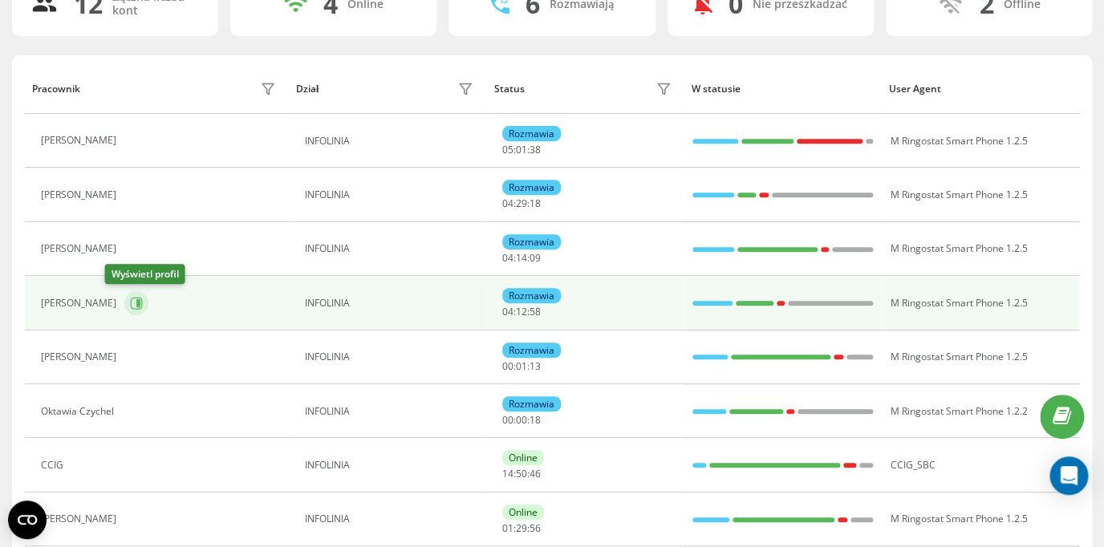
click at [126, 302] on button at bounding box center [136, 303] width 24 height 24
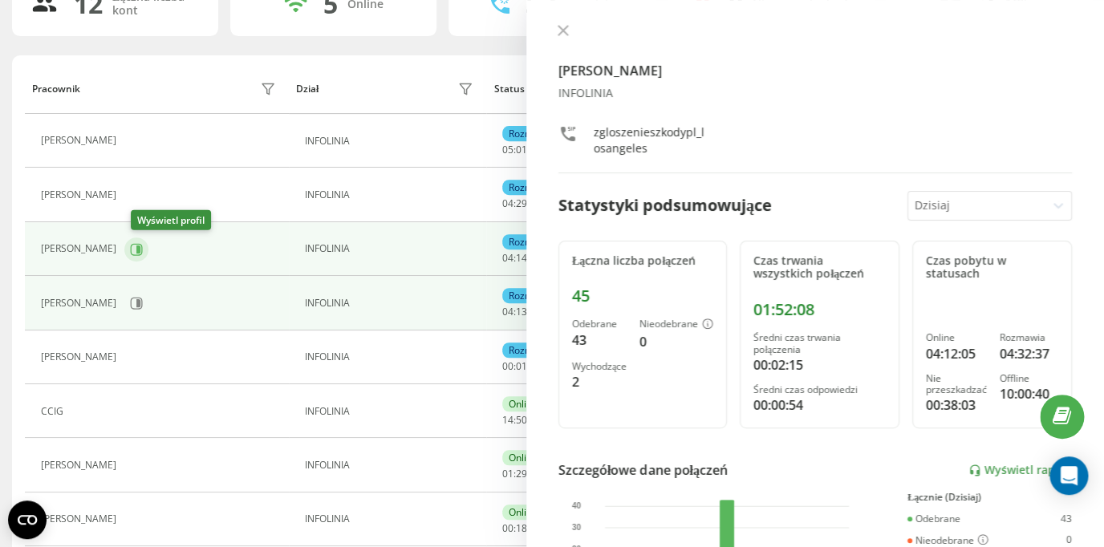
click at [140, 249] on icon at bounding box center [136, 249] width 13 height 13
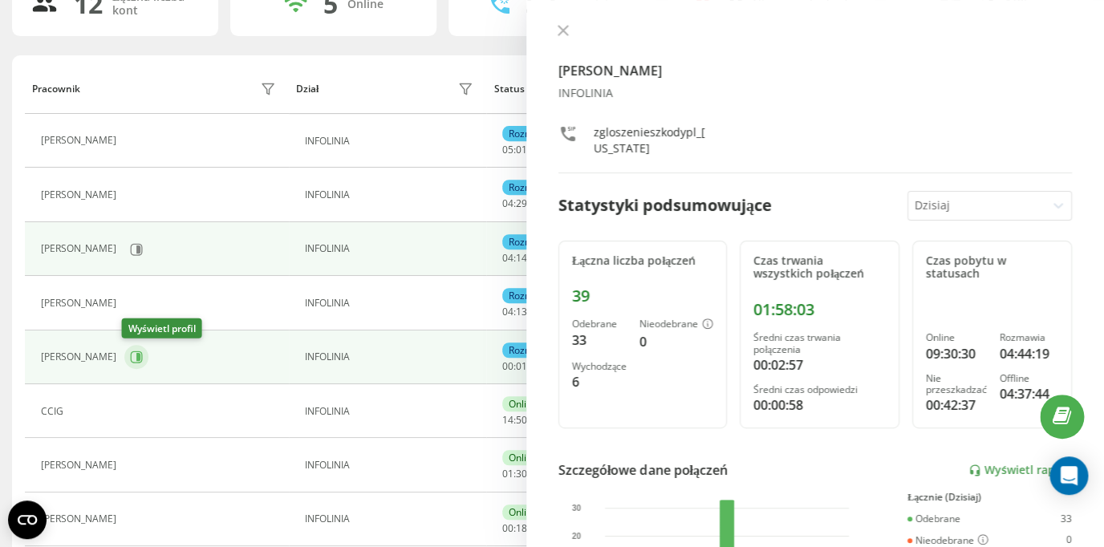
click at [136, 355] on icon at bounding box center [138, 357] width 4 height 8
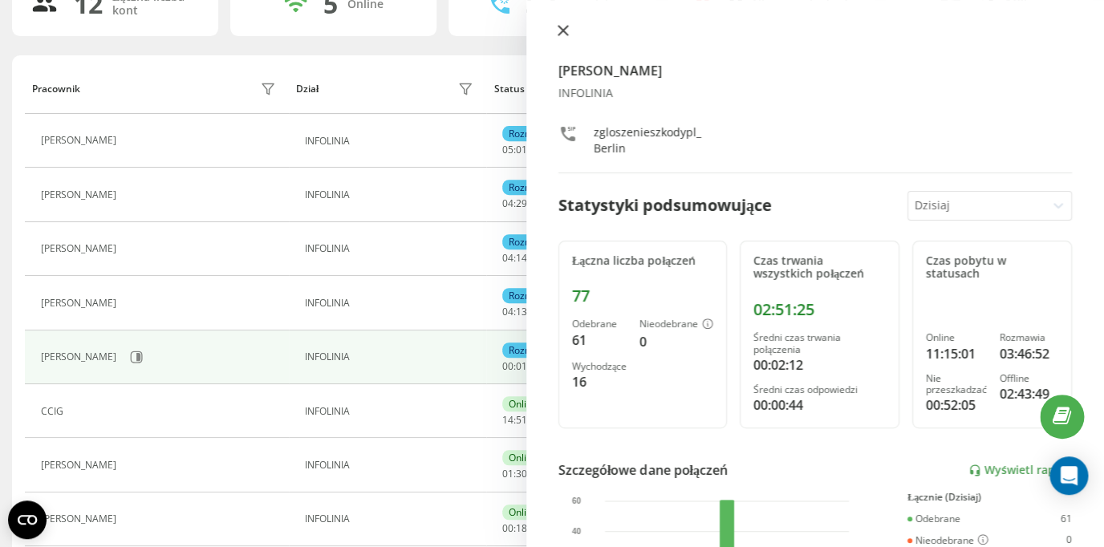
click at [562, 32] on icon at bounding box center [563, 31] width 10 height 10
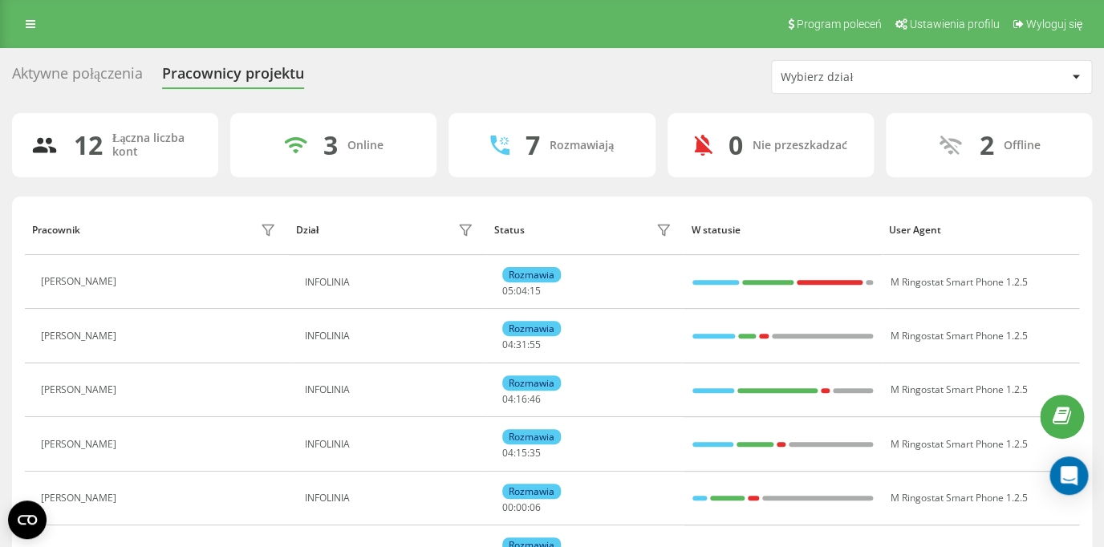
click at [106, 79] on div "Aktywne połączenia" at bounding box center [77, 77] width 131 height 25
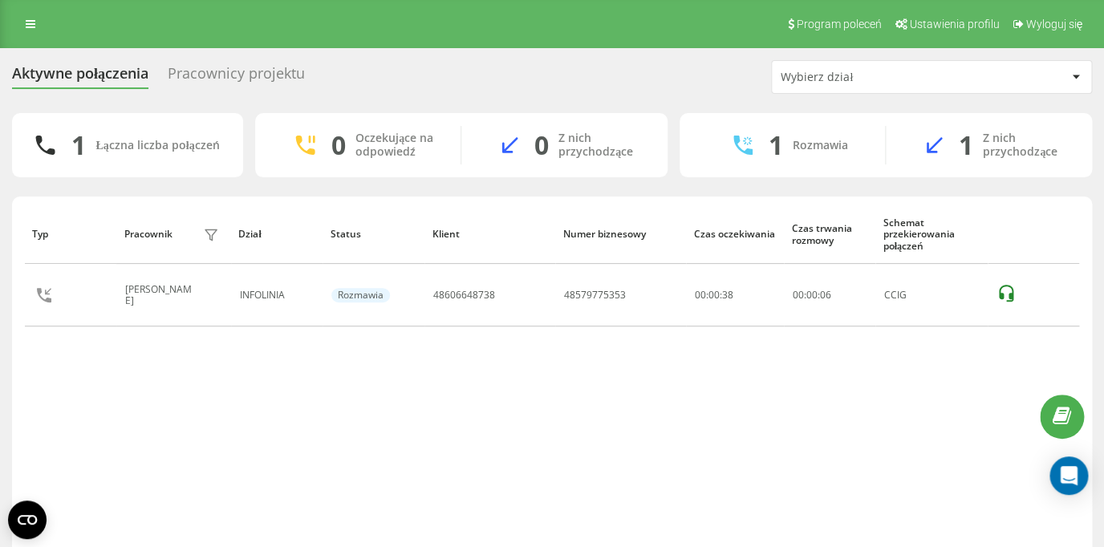
click at [210, 75] on div "Pracownicy projektu" at bounding box center [236, 77] width 137 height 25
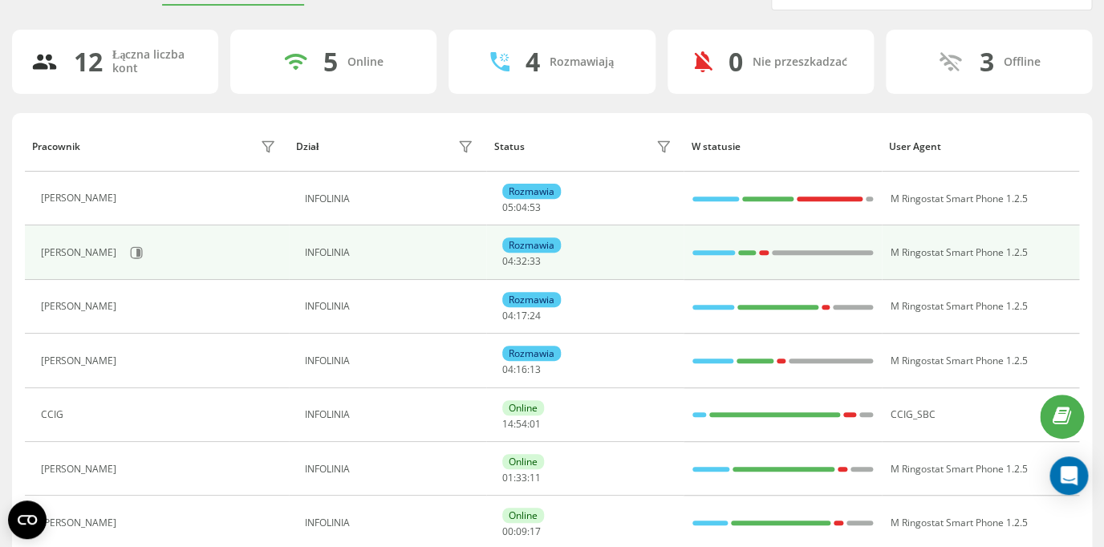
scroll to position [148, 0]
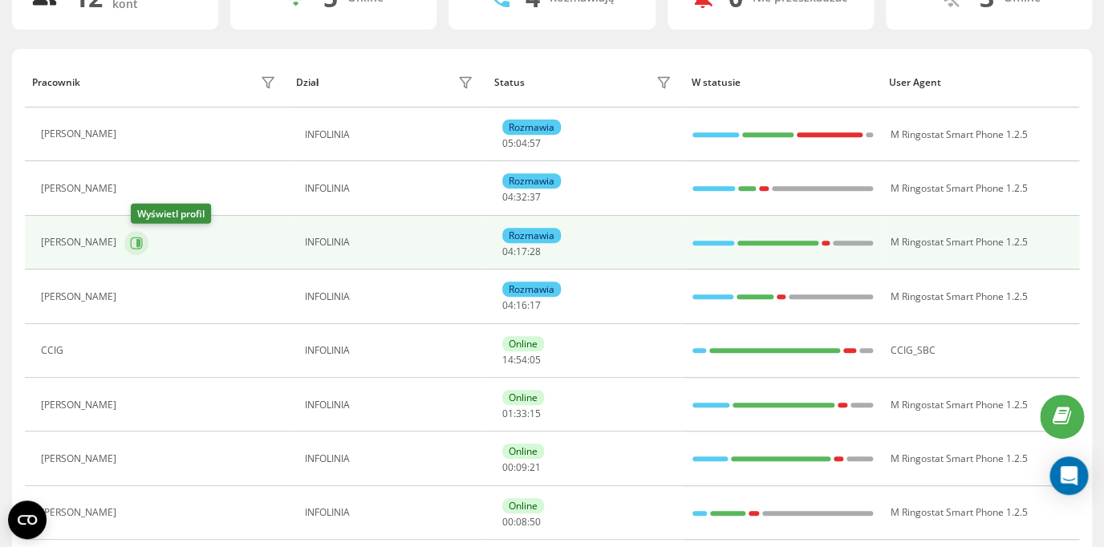
click at [140, 248] on icon at bounding box center [137, 243] width 12 height 12
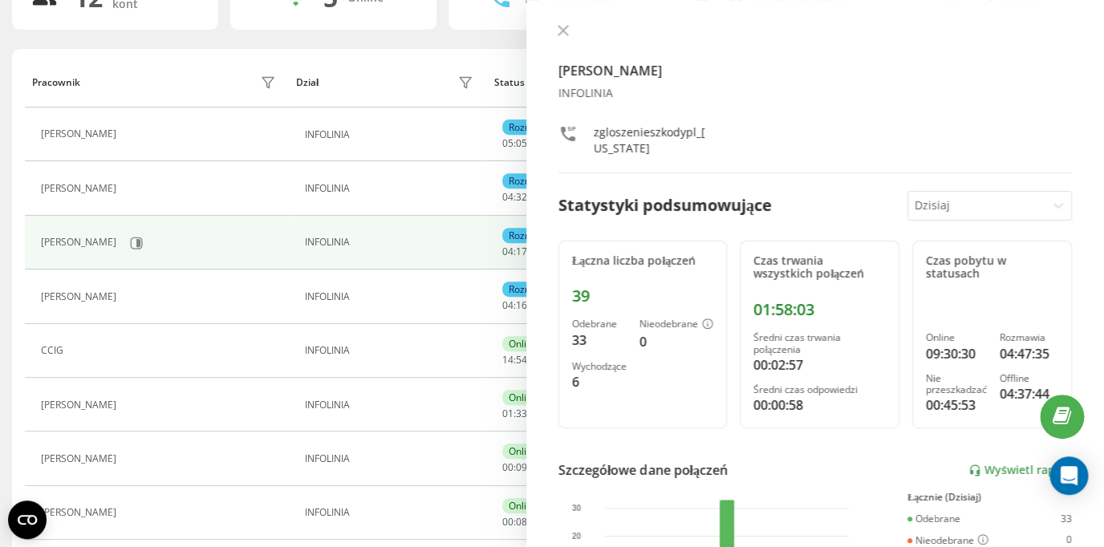
click at [560, 34] on icon at bounding box center [563, 30] width 11 height 11
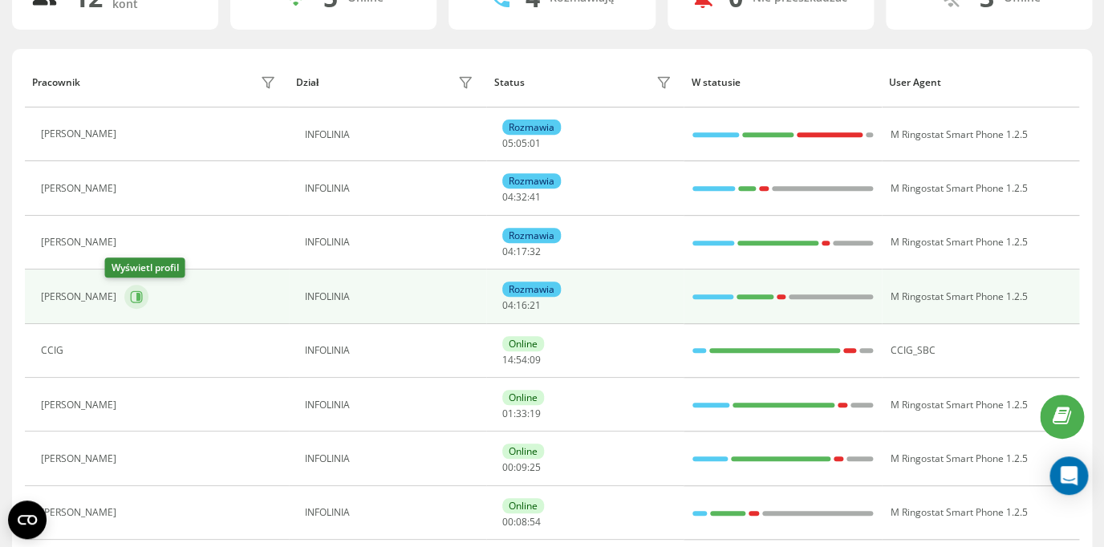
click at [130, 300] on icon at bounding box center [136, 296] width 13 height 13
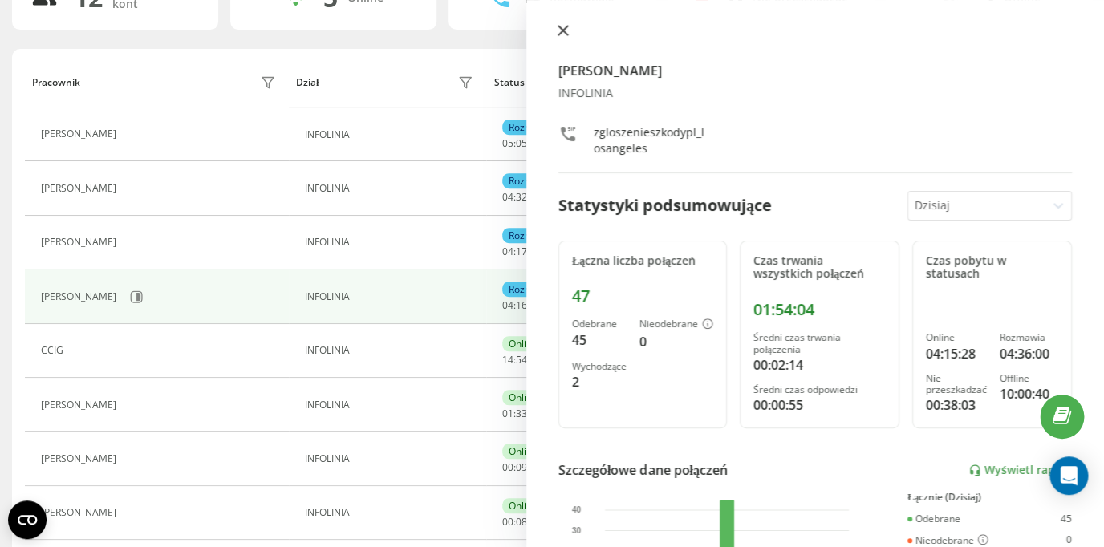
click at [563, 37] on button at bounding box center [563, 31] width 21 height 15
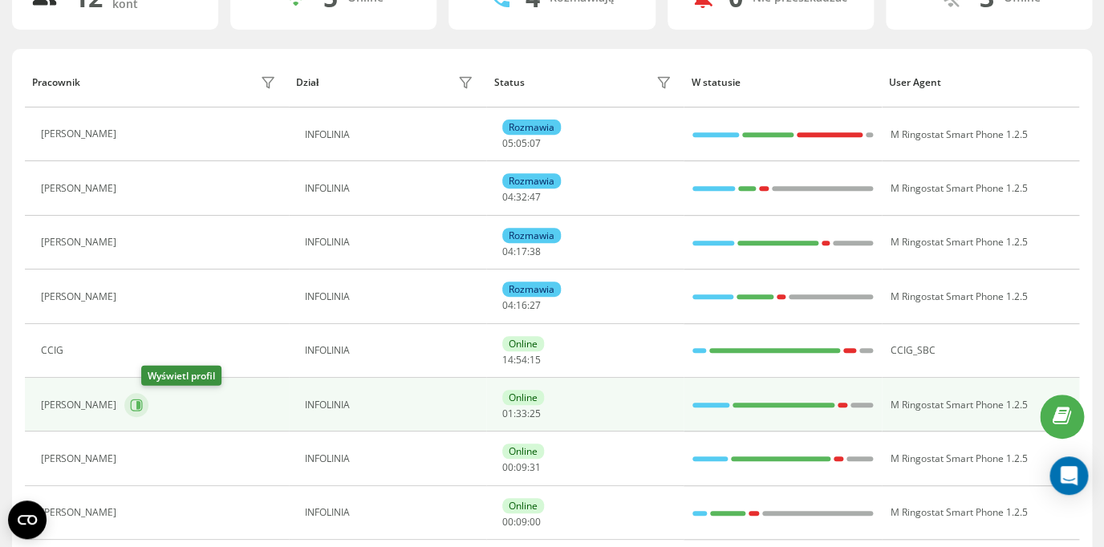
click at [143, 403] on icon at bounding box center [137, 405] width 12 height 12
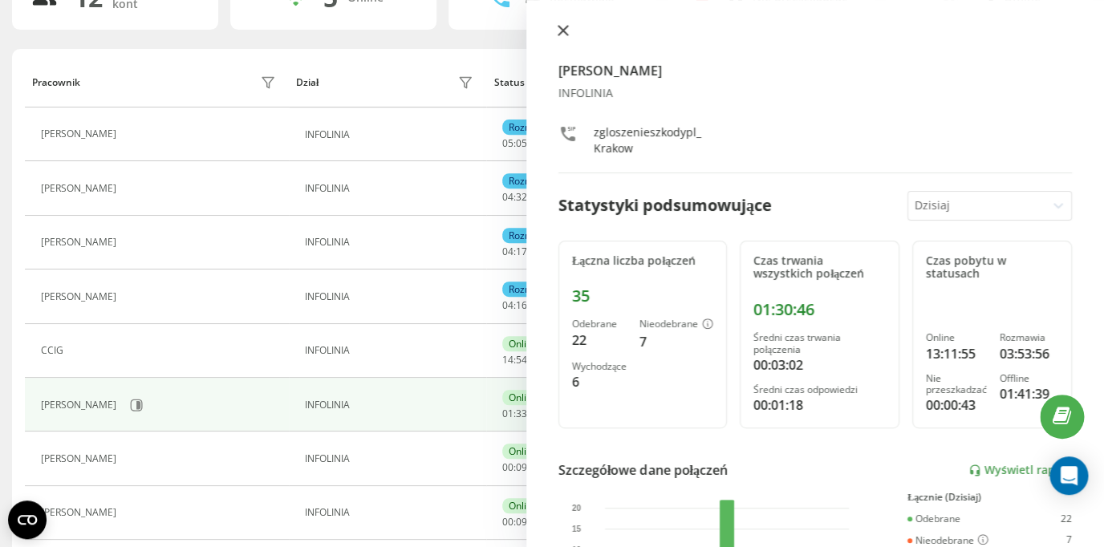
click at [562, 37] on button at bounding box center [563, 31] width 21 height 15
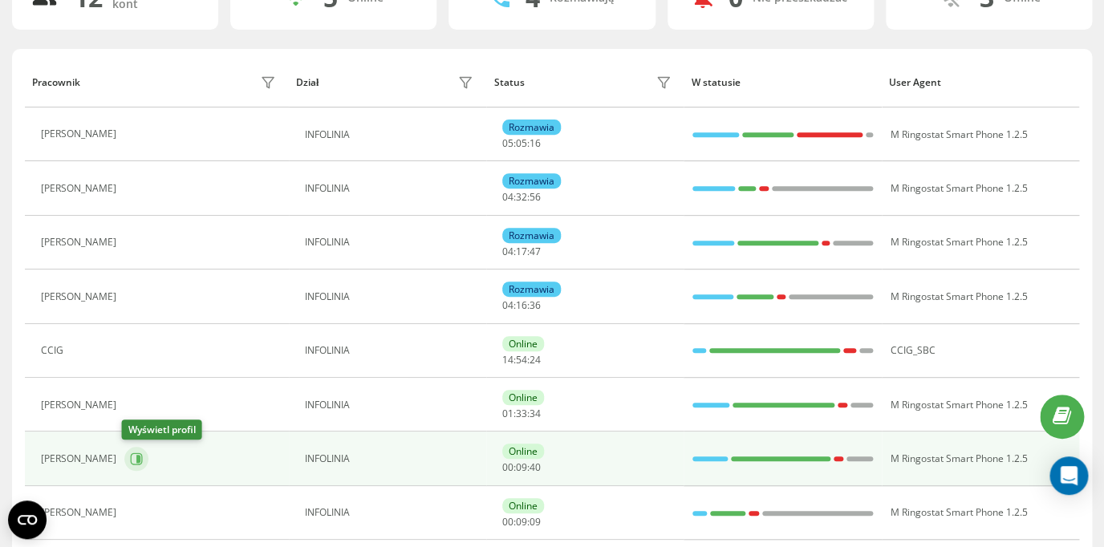
click at [140, 459] on icon at bounding box center [136, 458] width 13 height 13
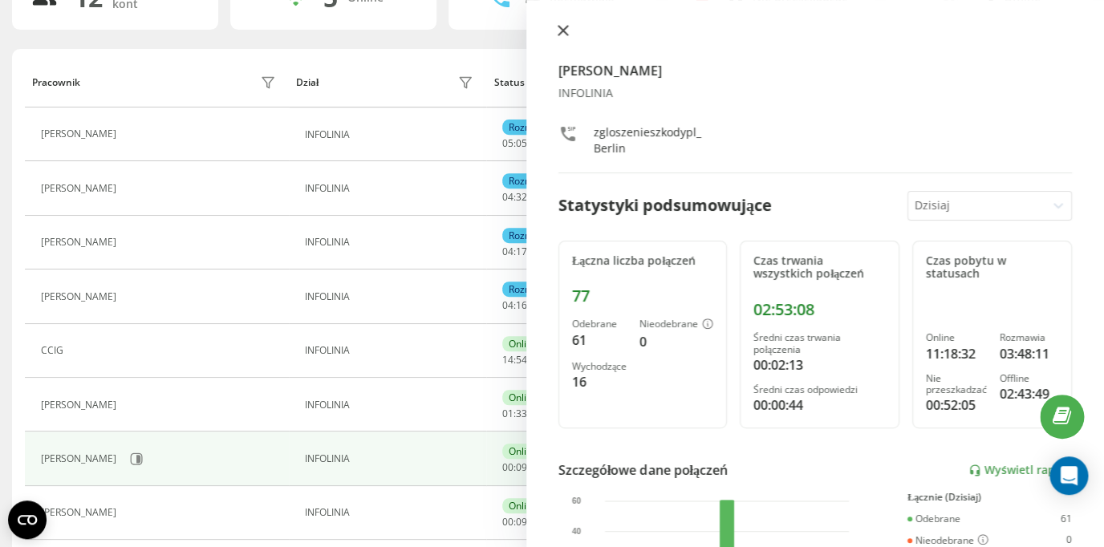
click at [565, 30] on icon at bounding box center [563, 30] width 11 height 11
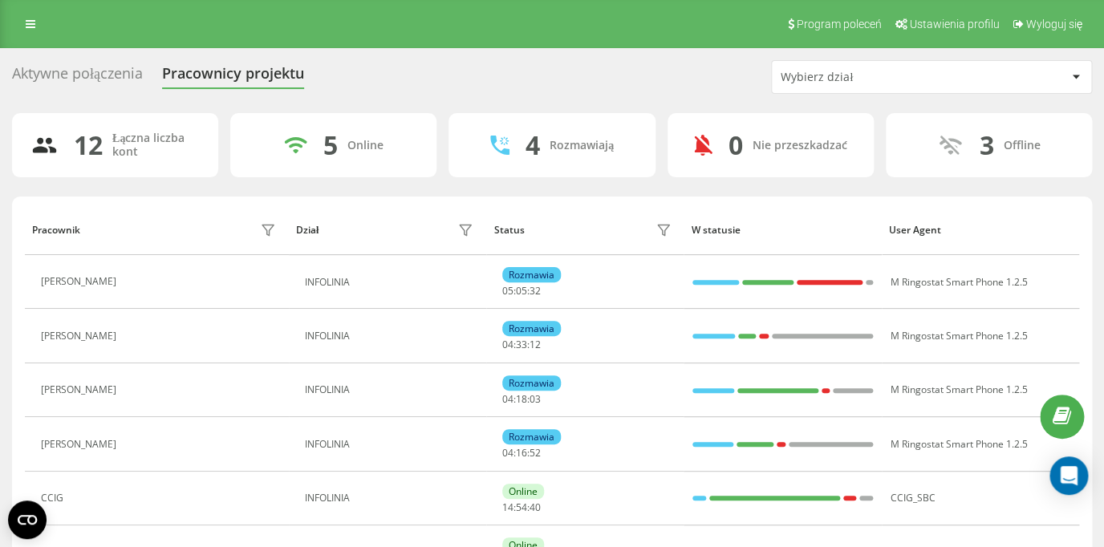
click at [116, 75] on div "Aktywne połączenia" at bounding box center [77, 77] width 131 height 25
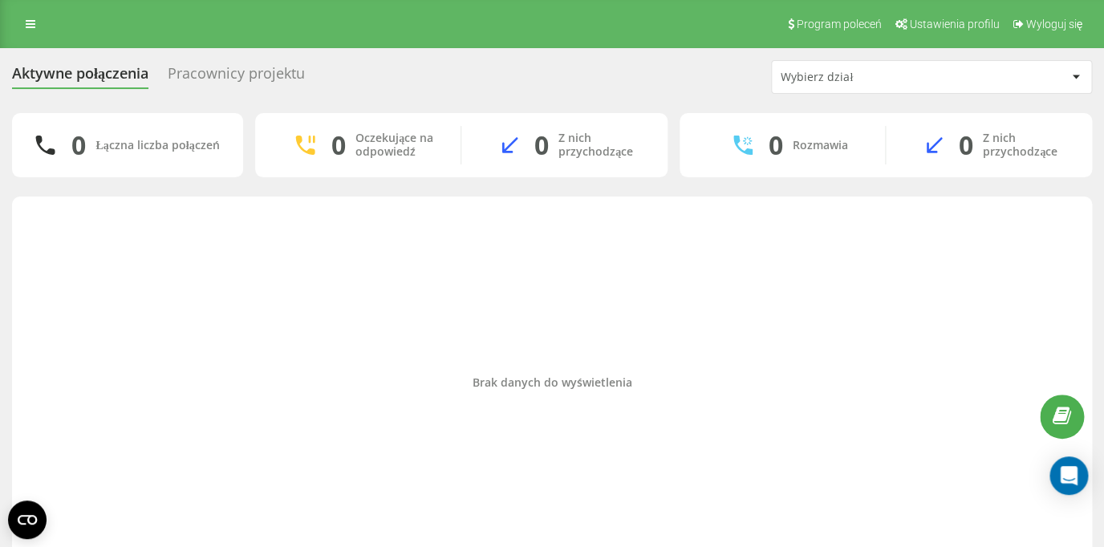
click at [285, 78] on div "Pracownicy projektu" at bounding box center [236, 77] width 137 height 25
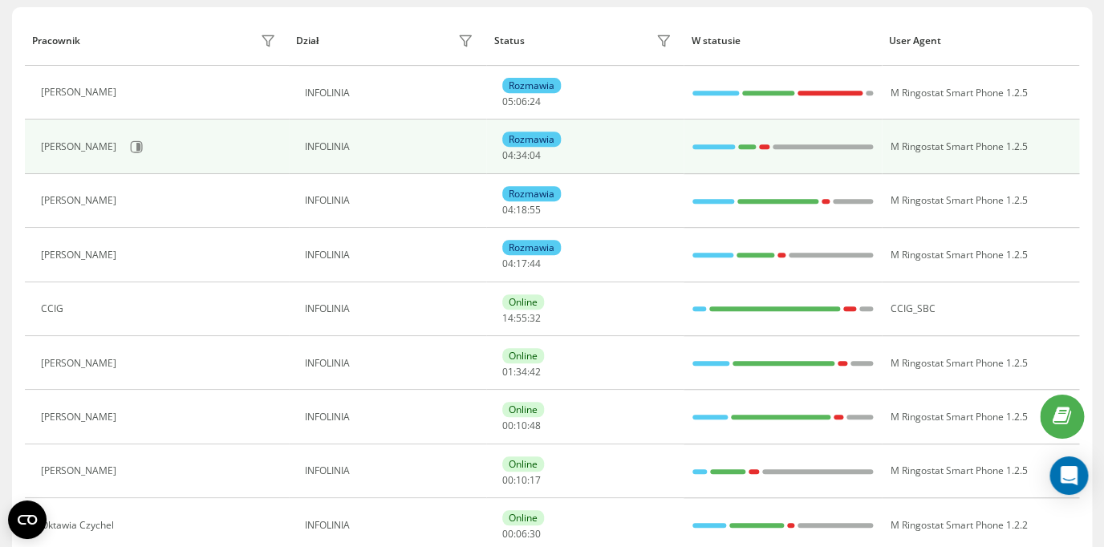
scroll to position [193, 0]
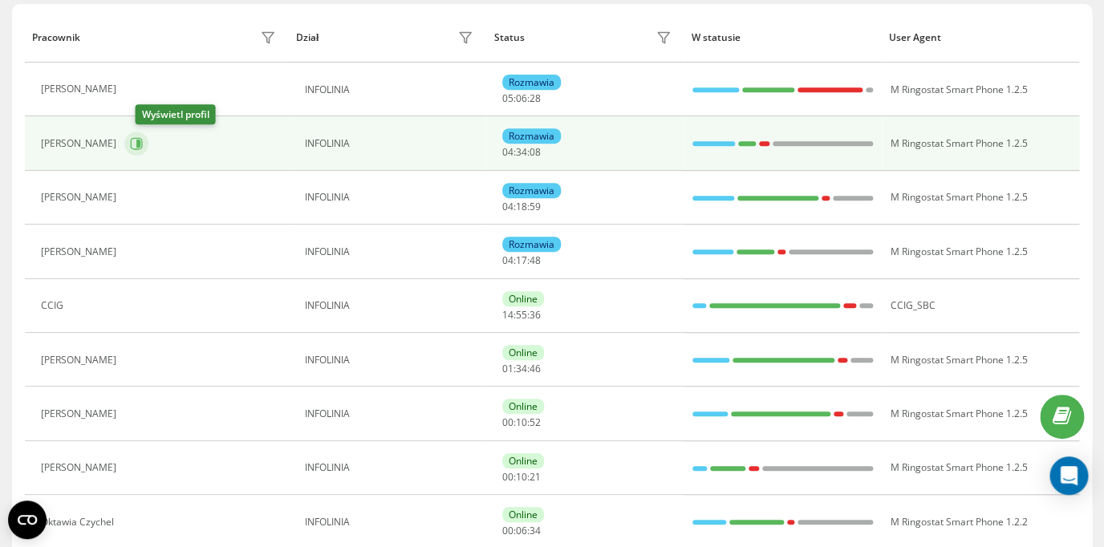
click at [143, 143] on icon at bounding box center [136, 143] width 13 height 13
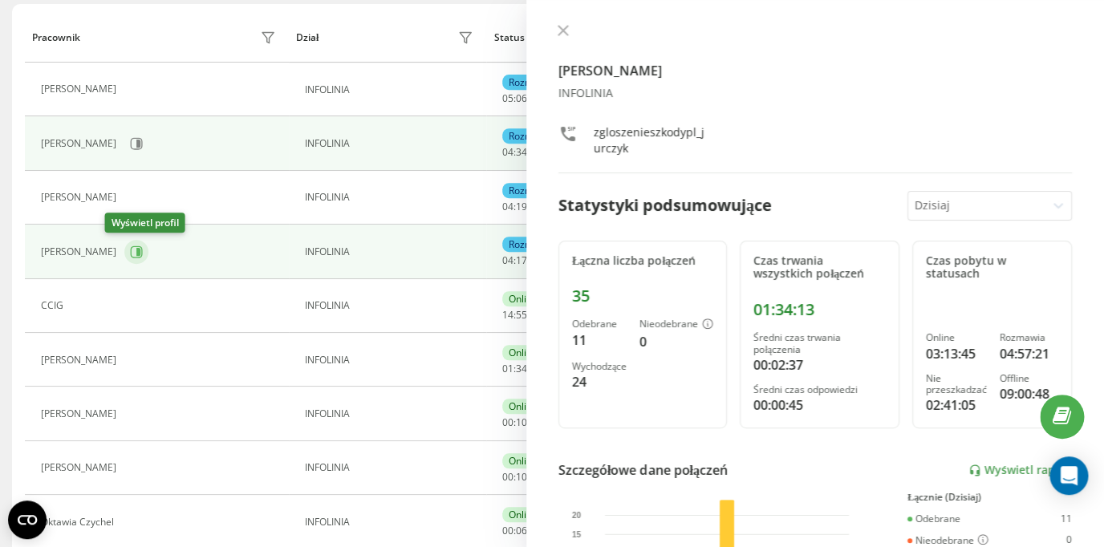
click at [130, 255] on icon at bounding box center [136, 251] width 13 height 13
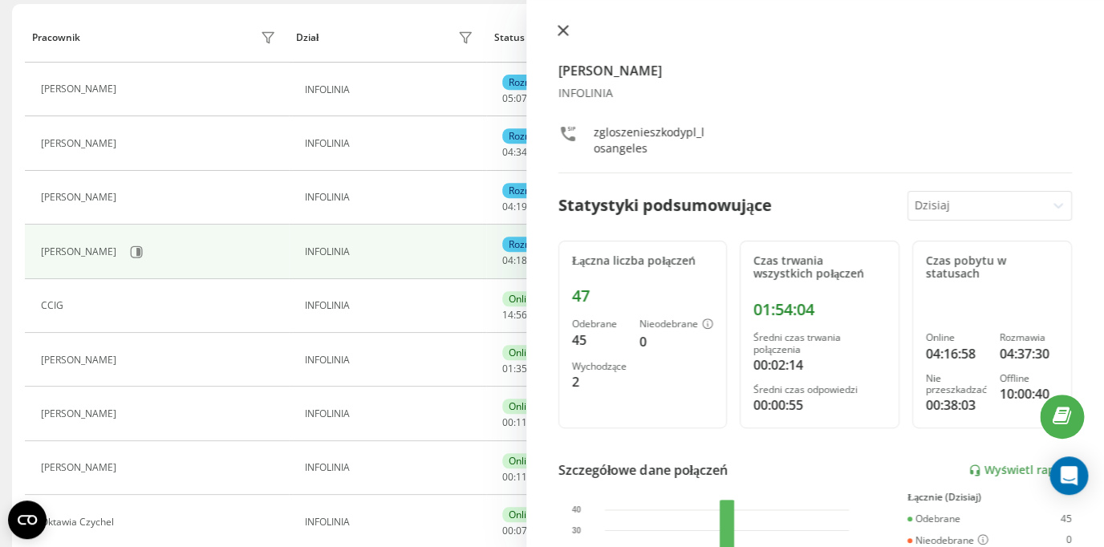
click at [562, 28] on icon at bounding box center [563, 30] width 11 height 11
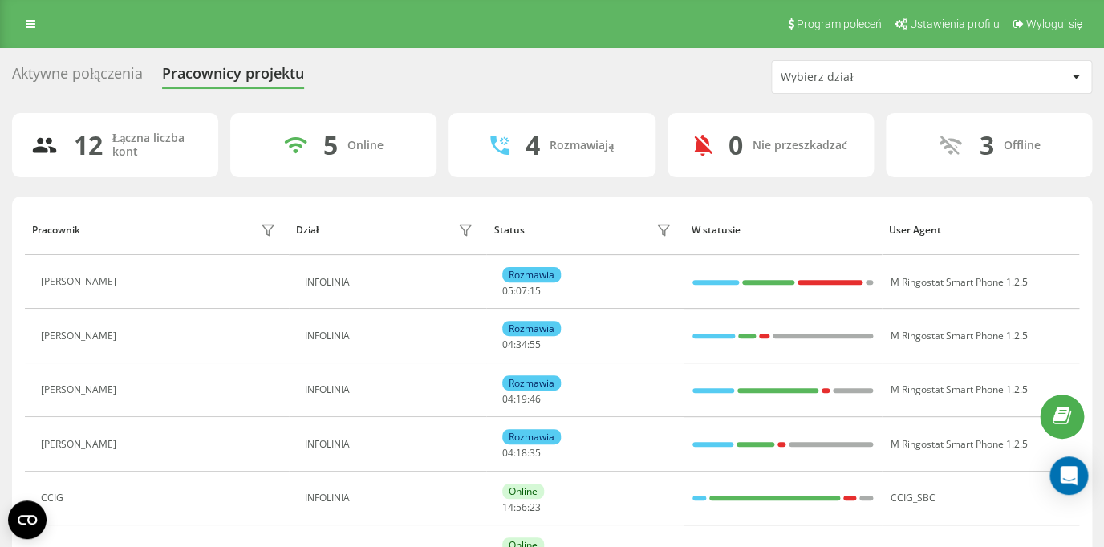
click at [75, 79] on div "Aktywne połączenia" at bounding box center [77, 77] width 131 height 25
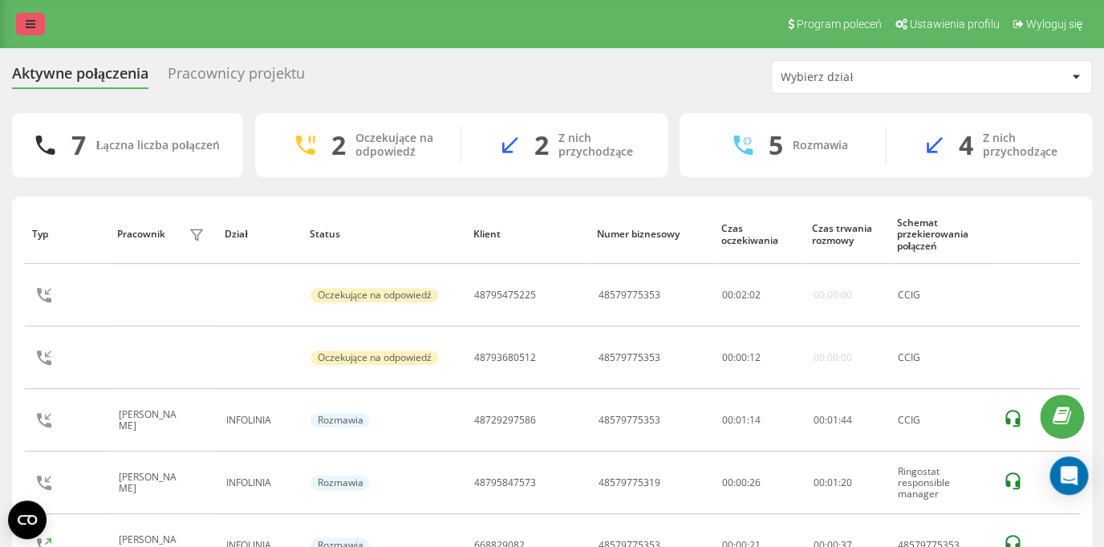
click at [39, 26] on link at bounding box center [30, 24] width 29 height 22
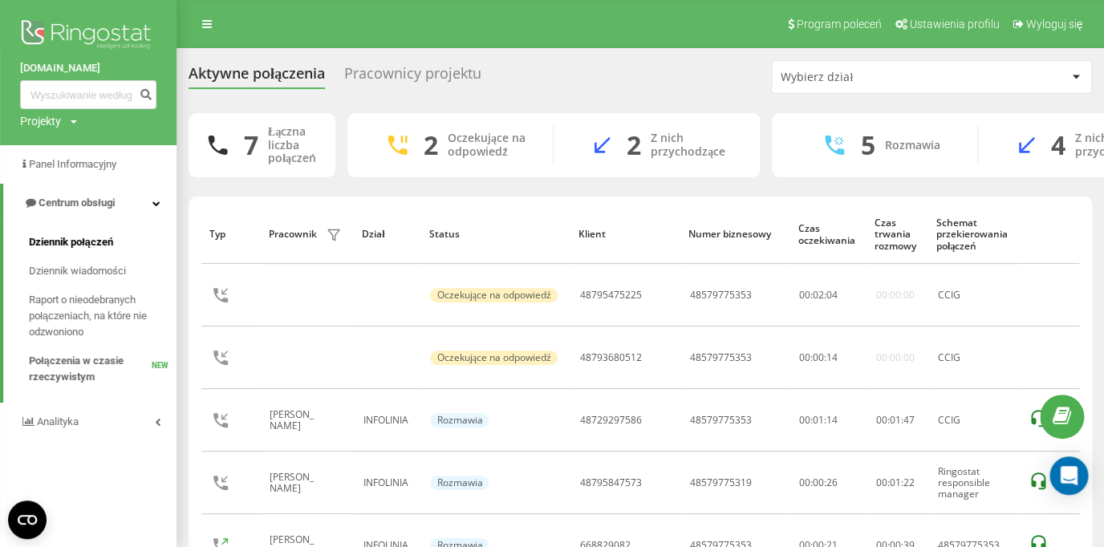
click at [89, 241] on span "Dziennik połączeń" at bounding box center [71, 242] width 84 height 16
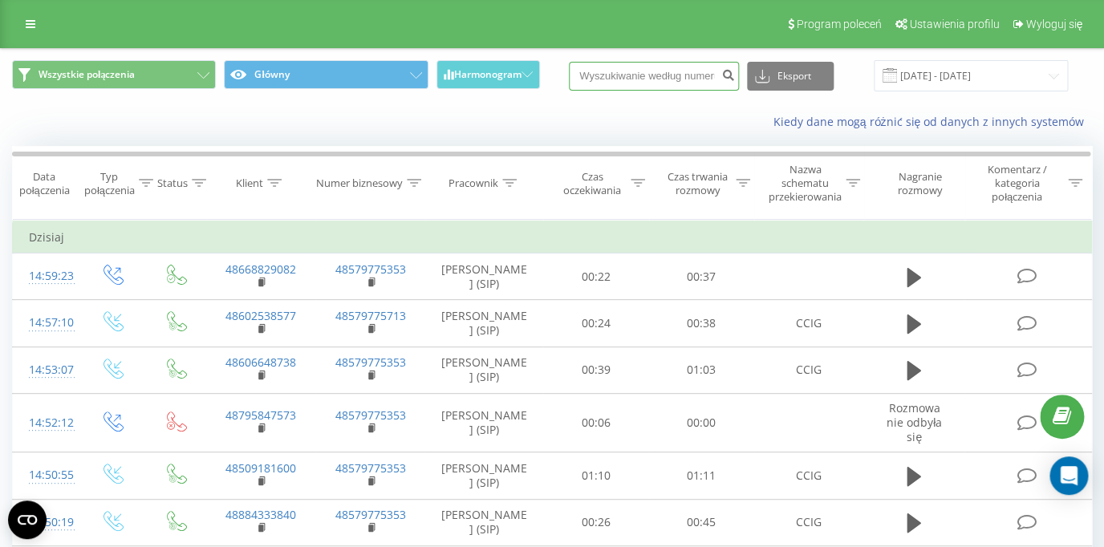
click at [662, 77] on input at bounding box center [654, 76] width 170 height 29
paste input "48575388300"
type input "48575388300"
click at [737, 87] on button "submit" at bounding box center [728, 76] width 22 height 29
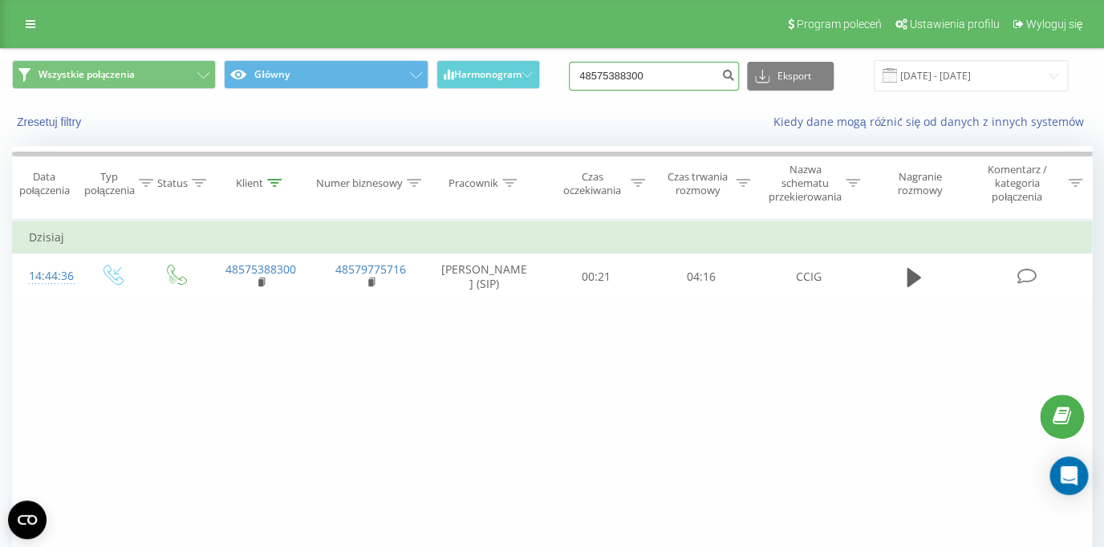
drag, startPoint x: 679, startPoint y: 77, endPoint x: 514, endPoint y: 95, distance: 165.5
click at [569, 91] on input "48575388300" at bounding box center [654, 76] width 170 height 29
drag, startPoint x: 665, startPoint y: 75, endPoint x: 521, endPoint y: 61, distance: 144.2
click at [569, 62] on input "48575388300" at bounding box center [654, 76] width 170 height 29
paste input "48793680512"
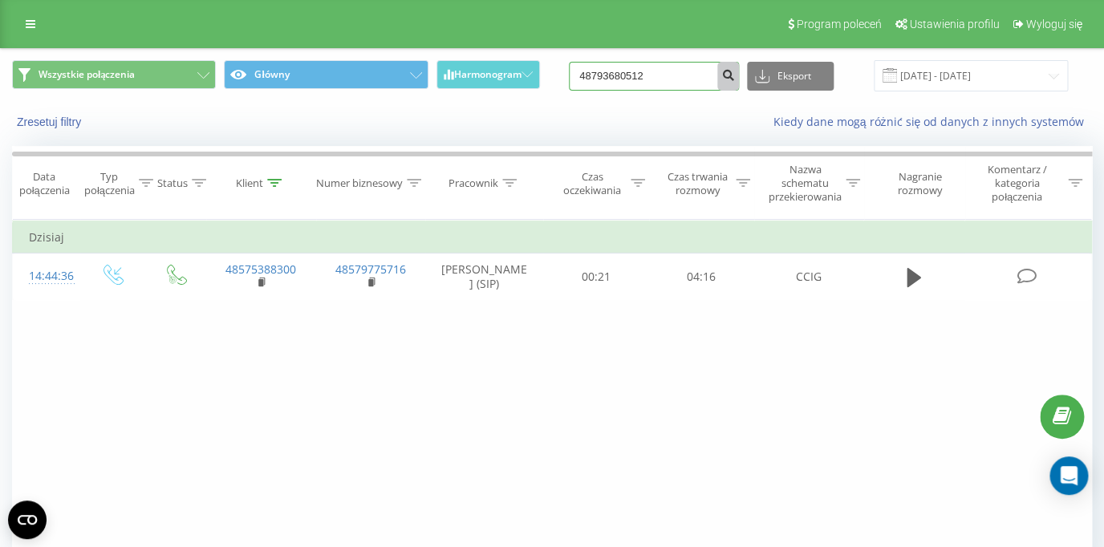
type input "48793680512"
click at [732, 78] on icon "submit" at bounding box center [728, 73] width 14 height 10
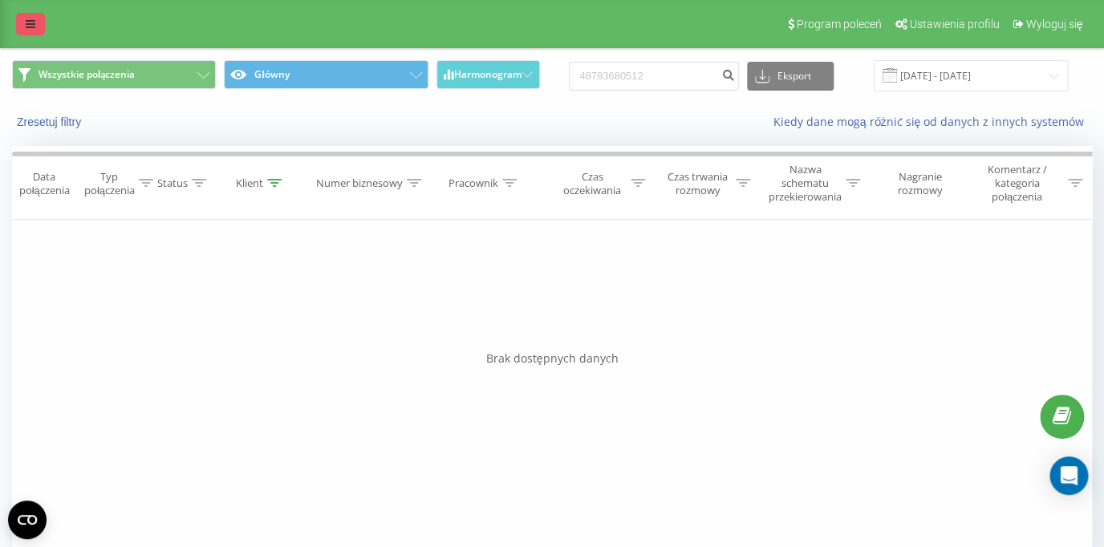
click at [24, 25] on link at bounding box center [30, 24] width 29 height 22
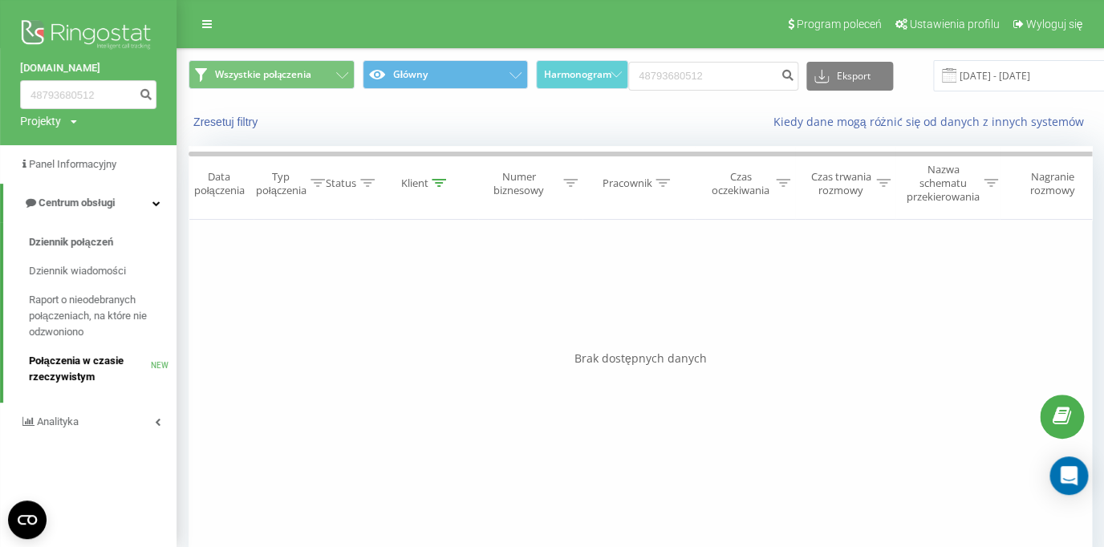
click at [66, 362] on span "Połączenia w czasie rzeczywistym" at bounding box center [90, 369] width 122 height 32
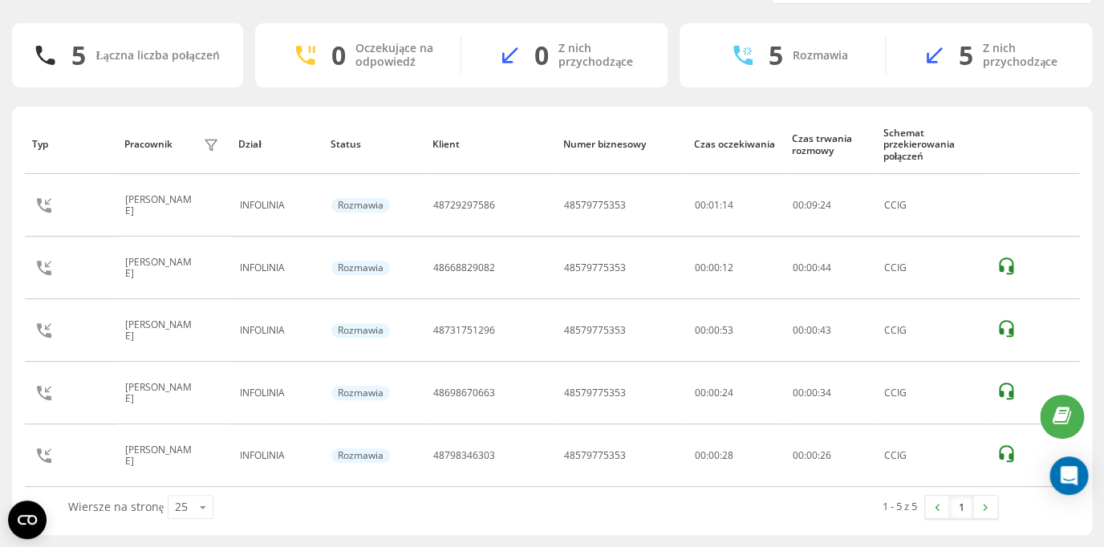
scroll to position [65, 0]
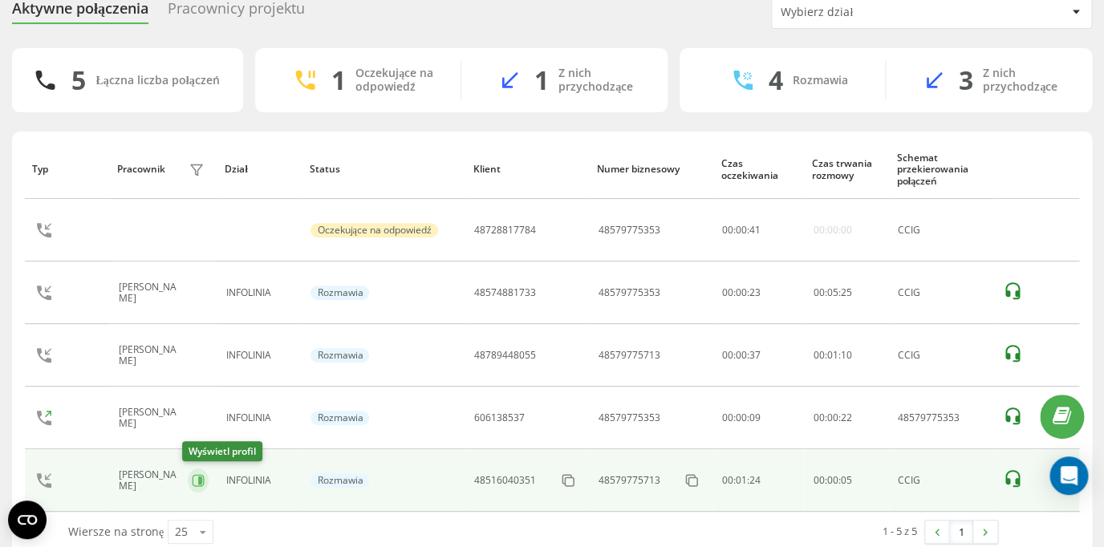
click at [193, 484] on icon at bounding box center [198, 480] width 13 height 13
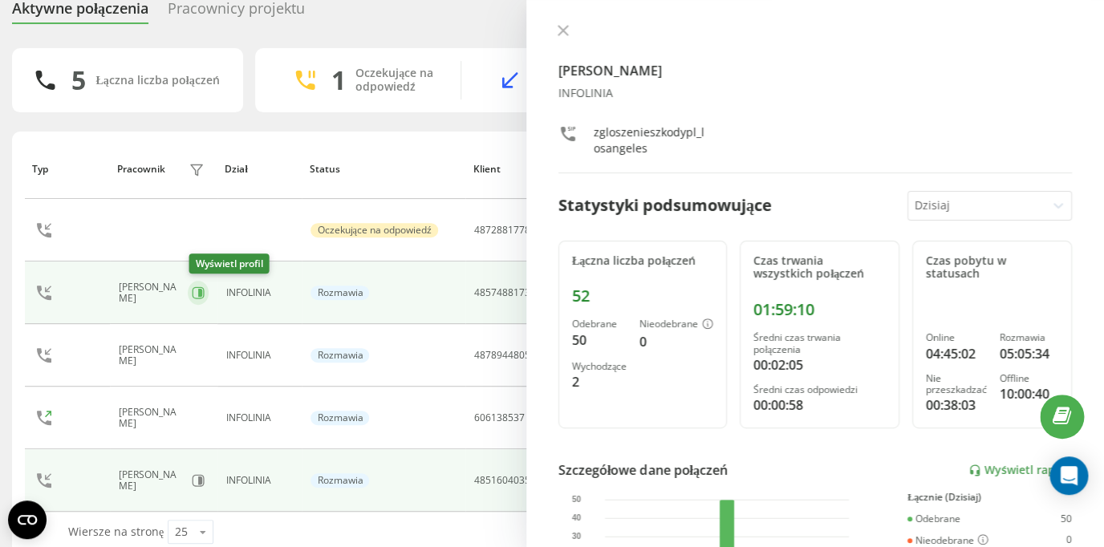
click at [204, 291] on icon at bounding box center [198, 292] width 13 height 13
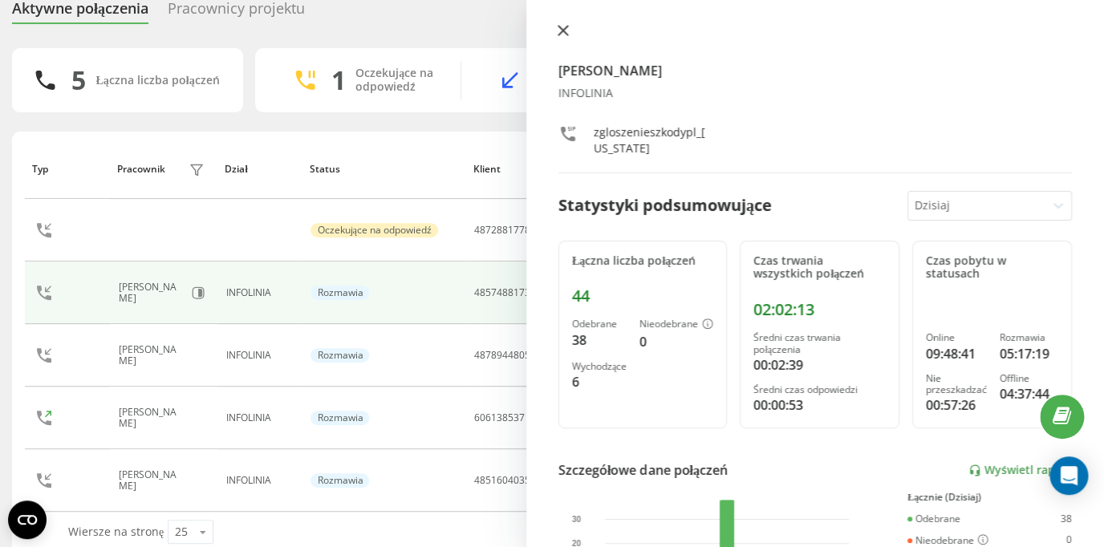
click at [559, 31] on icon at bounding box center [563, 30] width 11 height 11
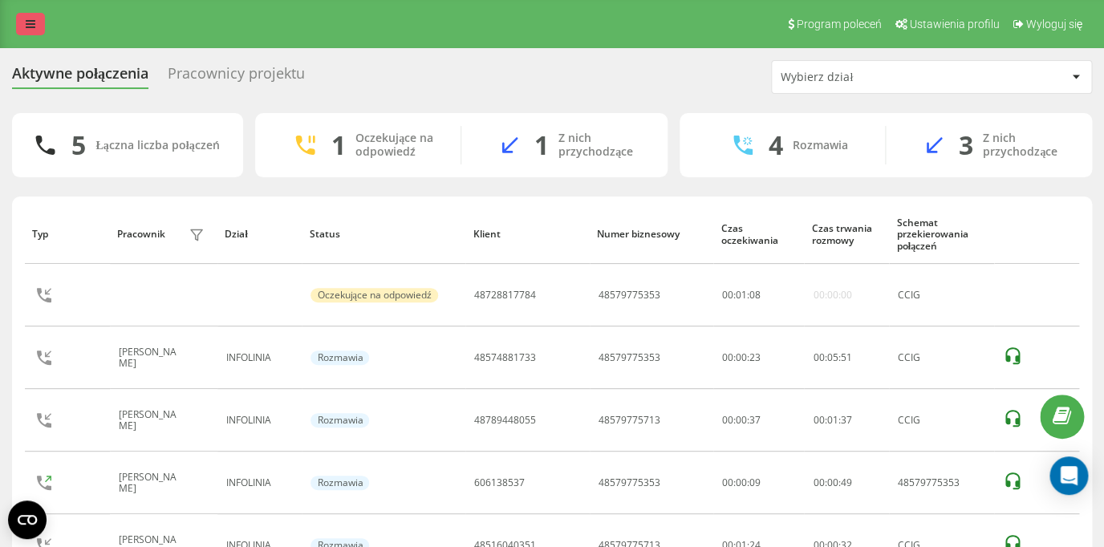
click at [36, 24] on link at bounding box center [30, 24] width 29 height 22
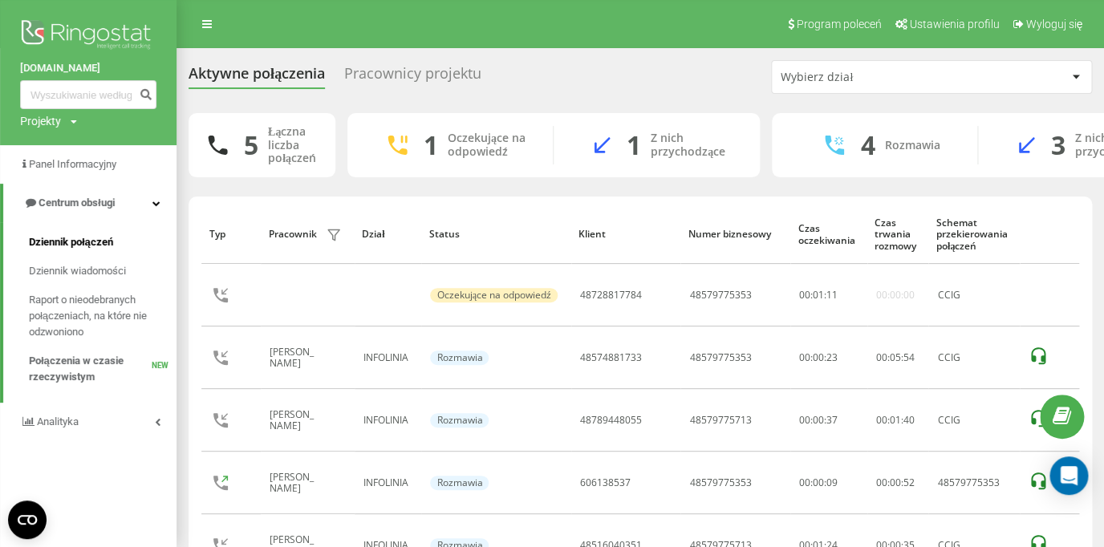
click at [101, 243] on span "Dziennik połączeń" at bounding box center [71, 242] width 84 height 16
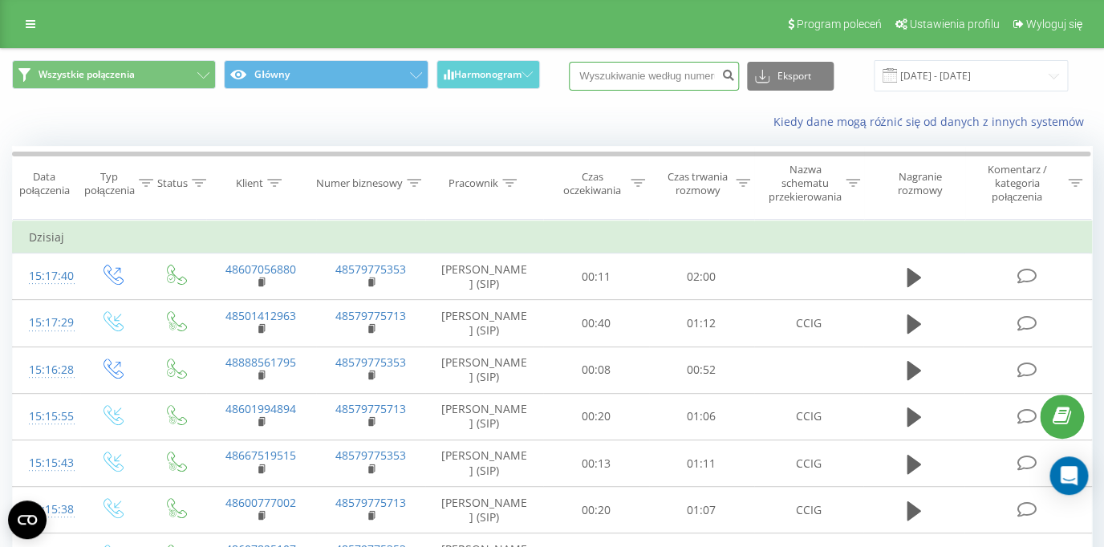
click at [639, 82] on input at bounding box center [654, 76] width 170 height 29
paste input "48516040351"
type input "48516040351"
click at [732, 78] on icon "submit" at bounding box center [728, 73] width 14 height 10
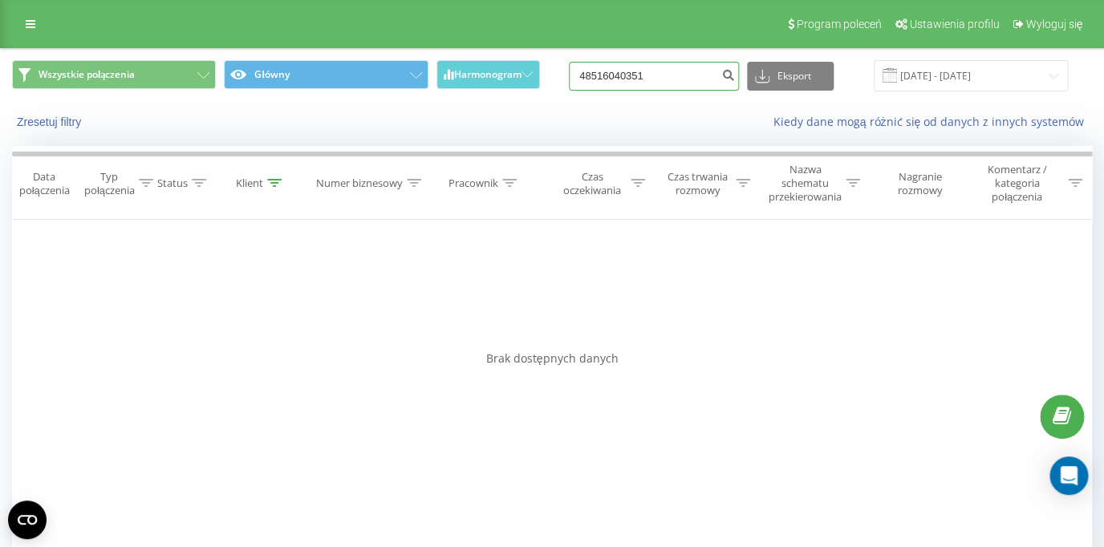
drag, startPoint x: 687, startPoint y: 83, endPoint x: 558, endPoint y: 79, distance: 129.2
click at [569, 80] on input "48516040351" at bounding box center [654, 76] width 170 height 29
click at [32, 28] on icon at bounding box center [31, 23] width 10 height 11
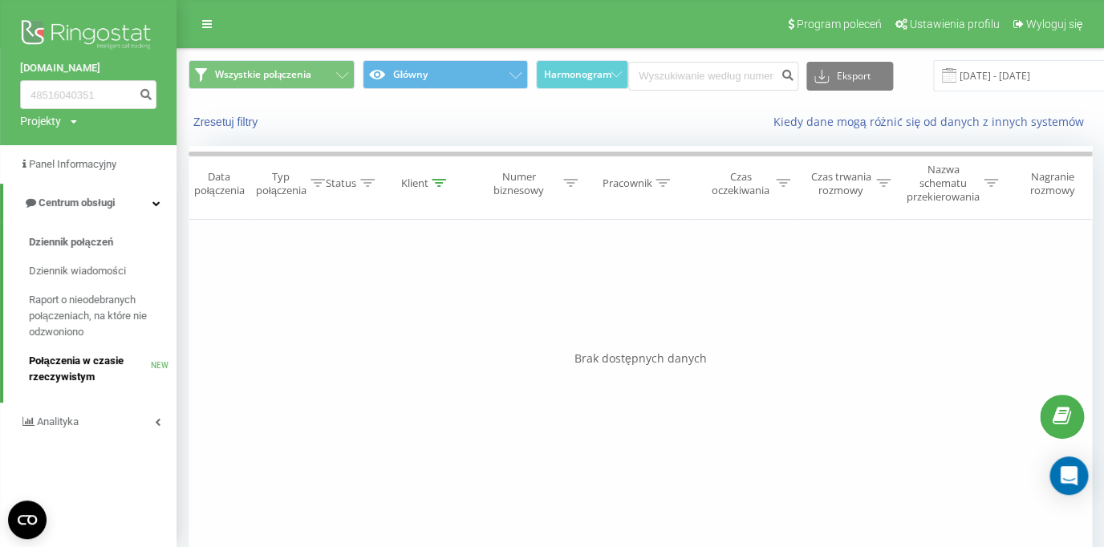
click at [46, 366] on span "Połączenia w czasie rzeczywistym" at bounding box center [90, 369] width 122 height 32
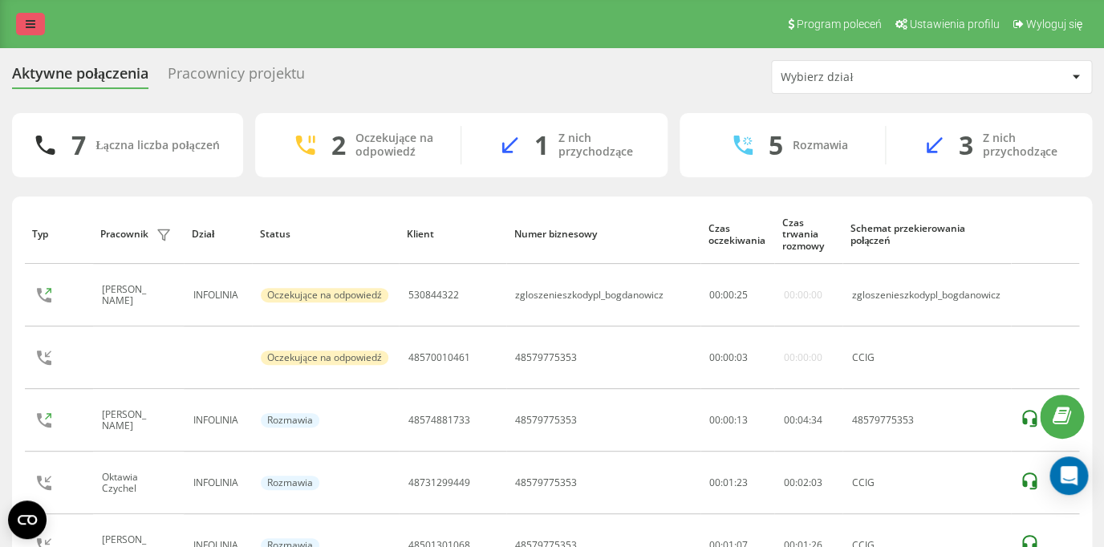
click at [32, 14] on link at bounding box center [30, 24] width 29 height 22
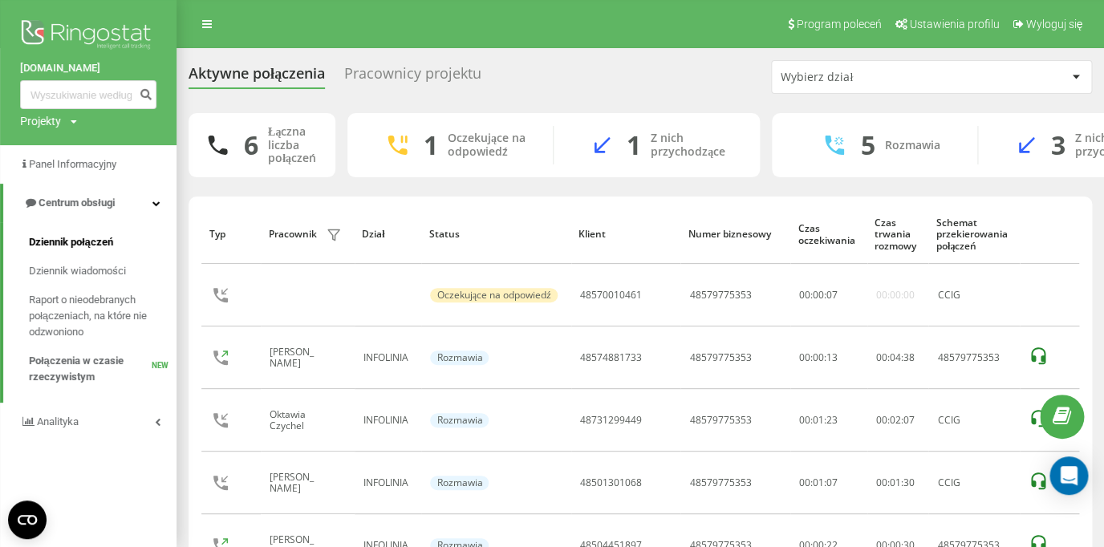
click at [77, 241] on span "Dziennik połączeń" at bounding box center [71, 242] width 84 height 16
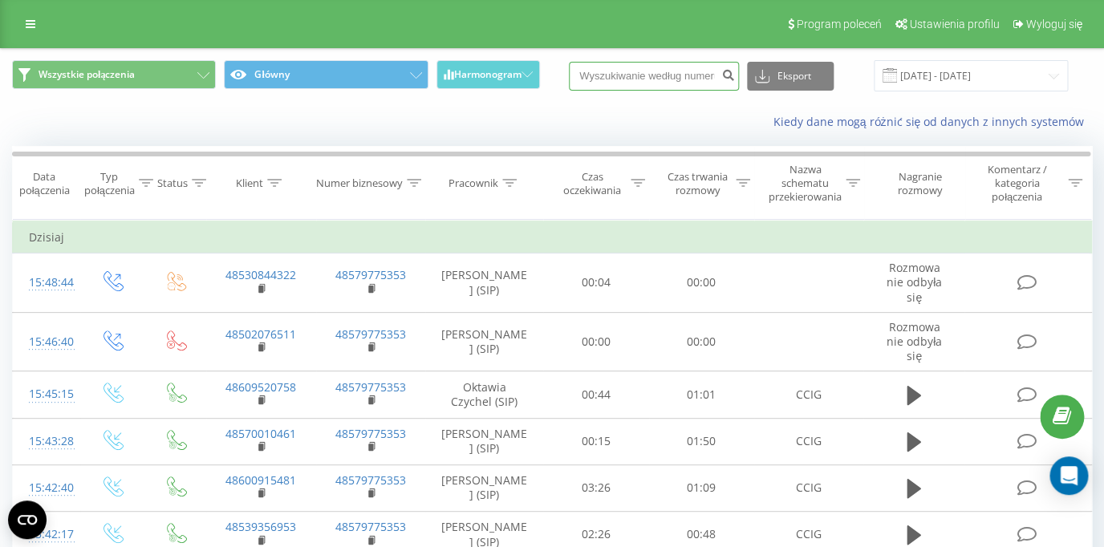
click at [698, 76] on input at bounding box center [654, 76] width 170 height 29
paste input "48731842555"
type input "48731842555"
click at [736, 85] on button "submit" at bounding box center [728, 76] width 22 height 29
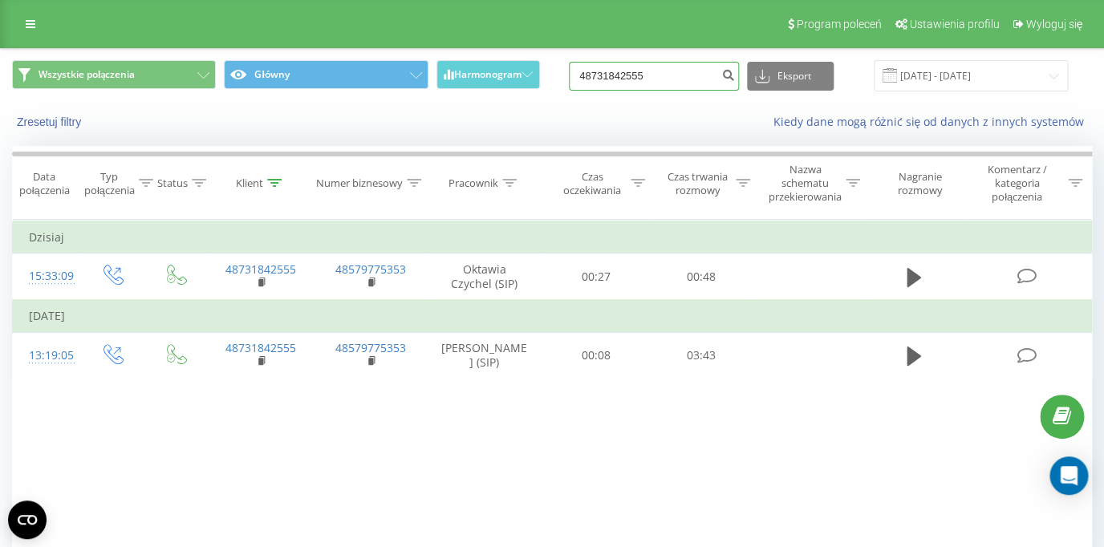
drag, startPoint x: 682, startPoint y: 76, endPoint x: 553, endPoint y: 78, distance: 129.2
click at [569, 78] on input "48731842555" at bounding box center [654, 76] width 170 height 29
paste input "48602361680"
type input "48602361680"
click at [728, 75] on button "submit" at bounding box center [728, 76] width 22 height 29
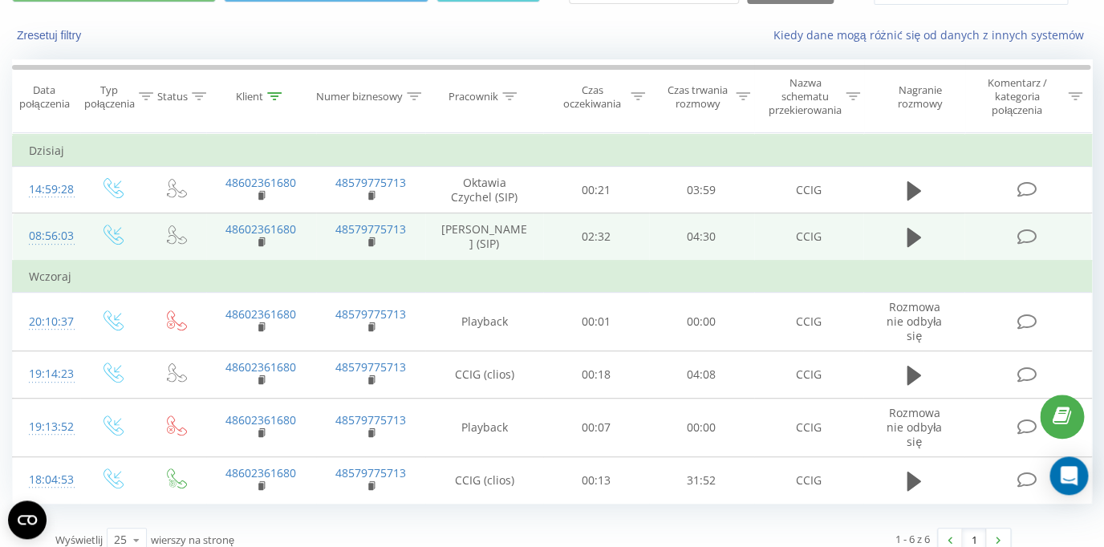
scroll to position [106, 0]
